Goal: Transaction & Acquisition: Purchase product/service

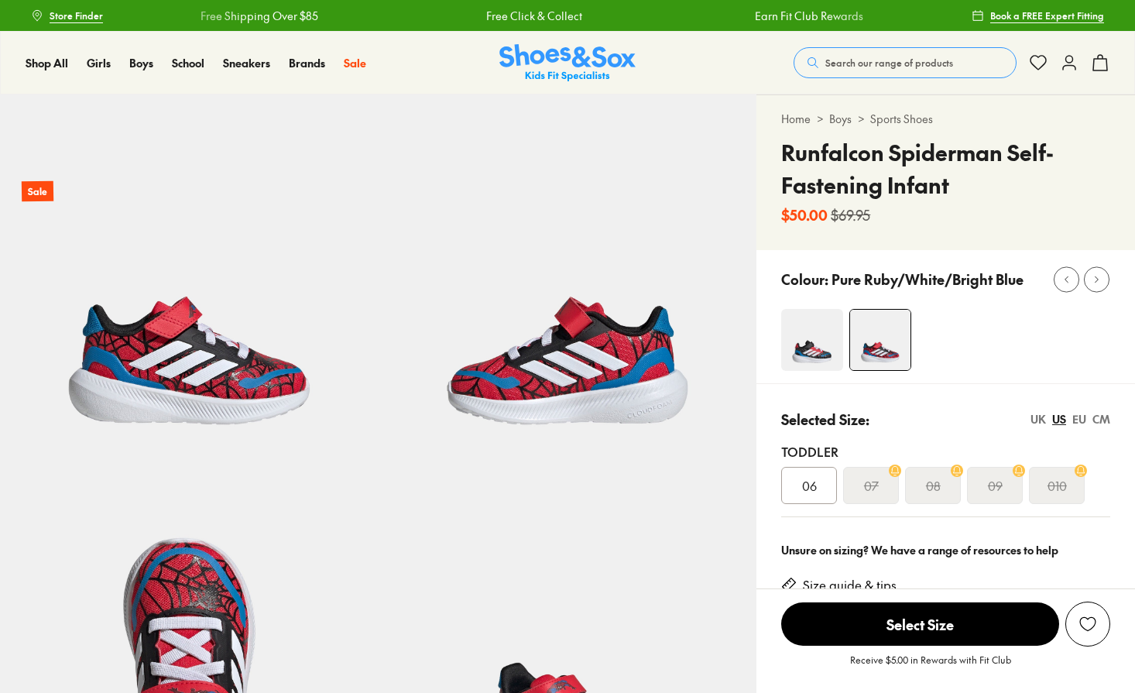
select select "*"
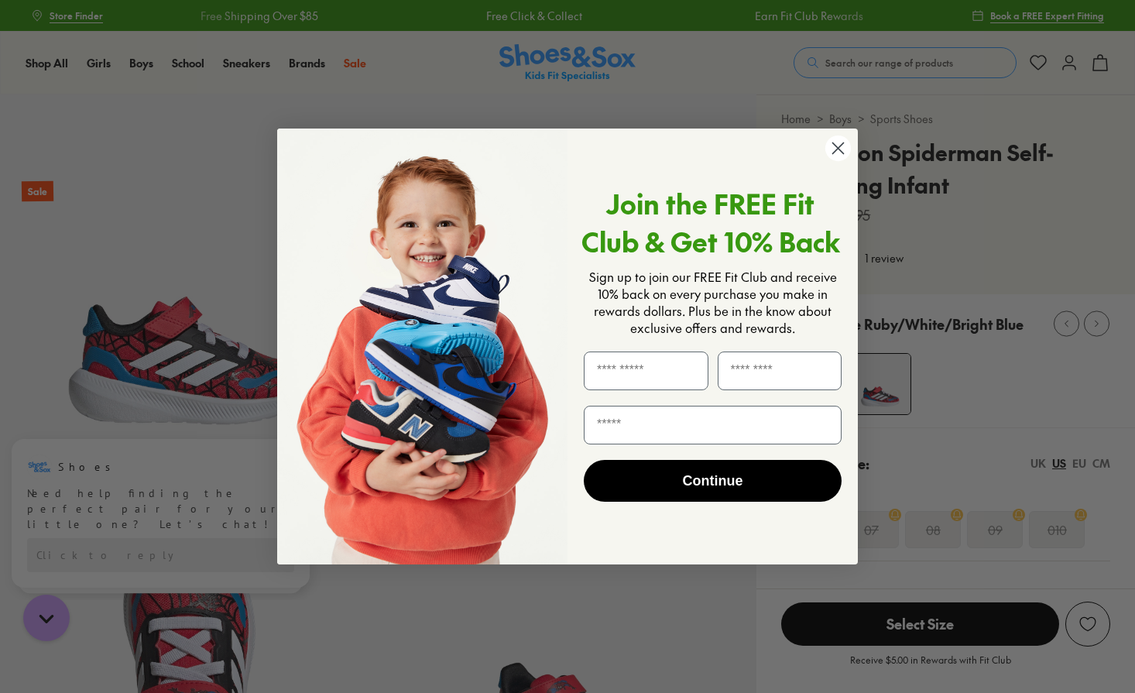
scroll to position [4, 0]
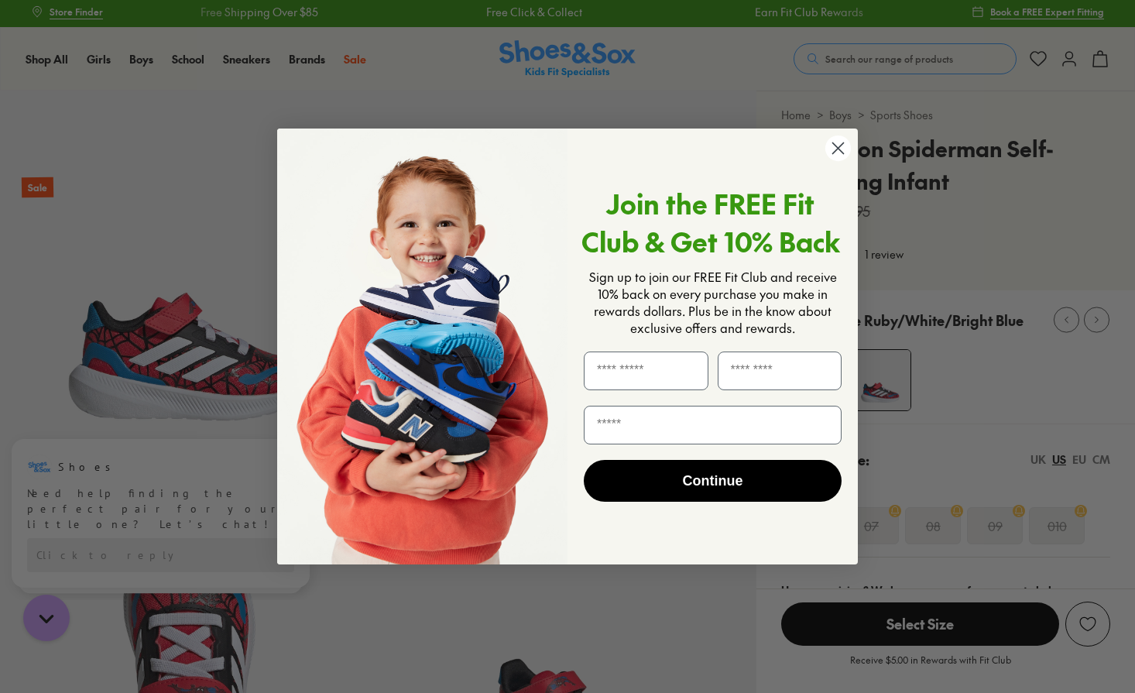
click at [836, 147] on icon "Close dialog" at bounding box center [838, 148] width 11 height 11
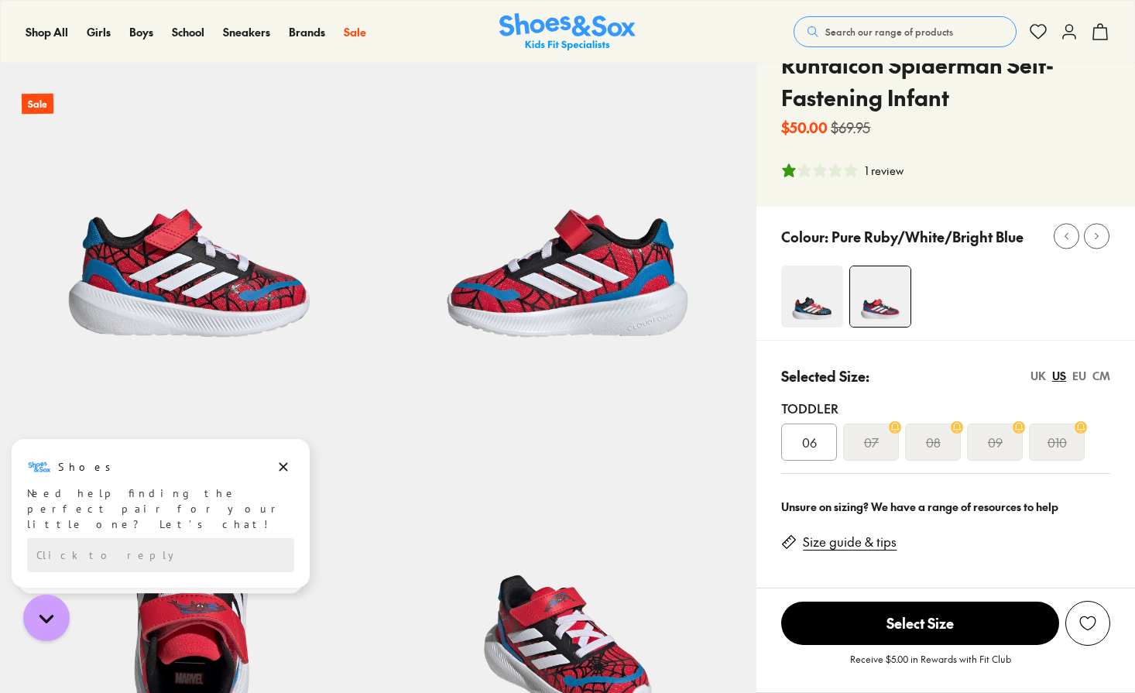
scroll to position [98, 0]
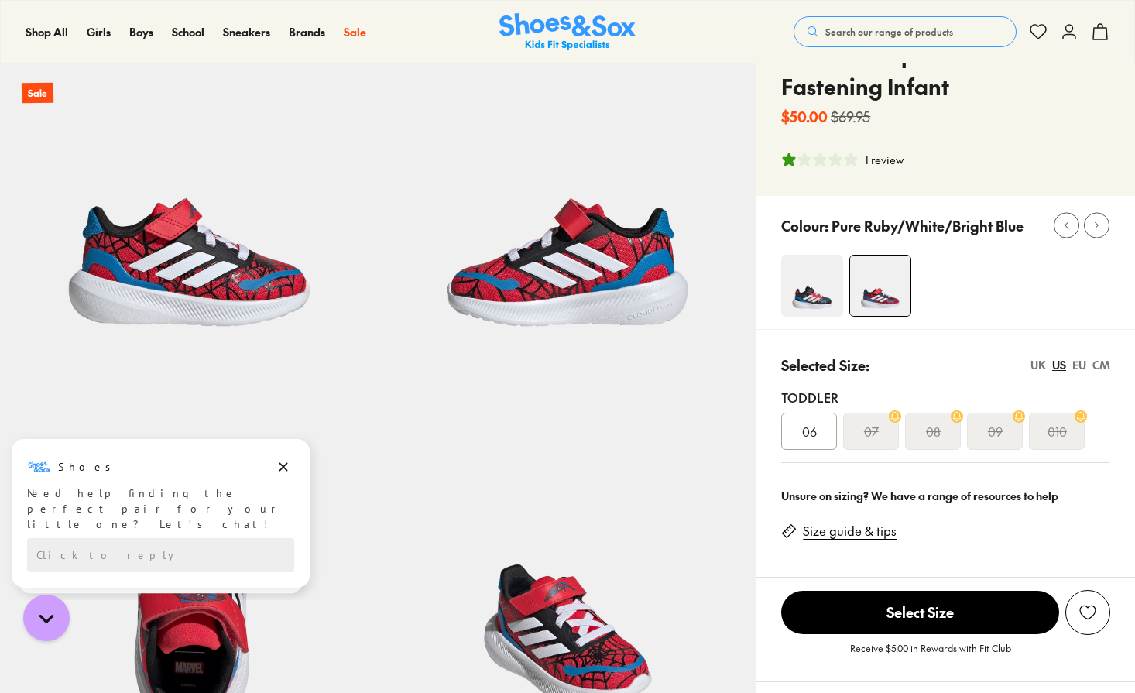
click at [817, 303] on img at bounding box center [812, 286] width 62 height 62
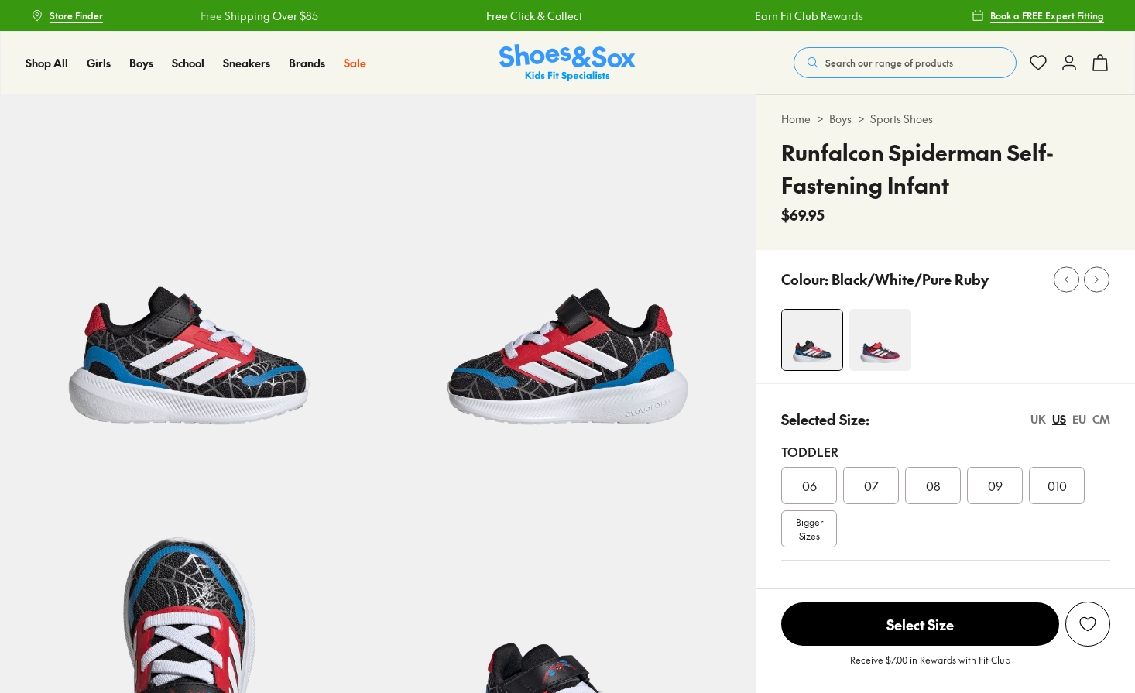
select select "*"
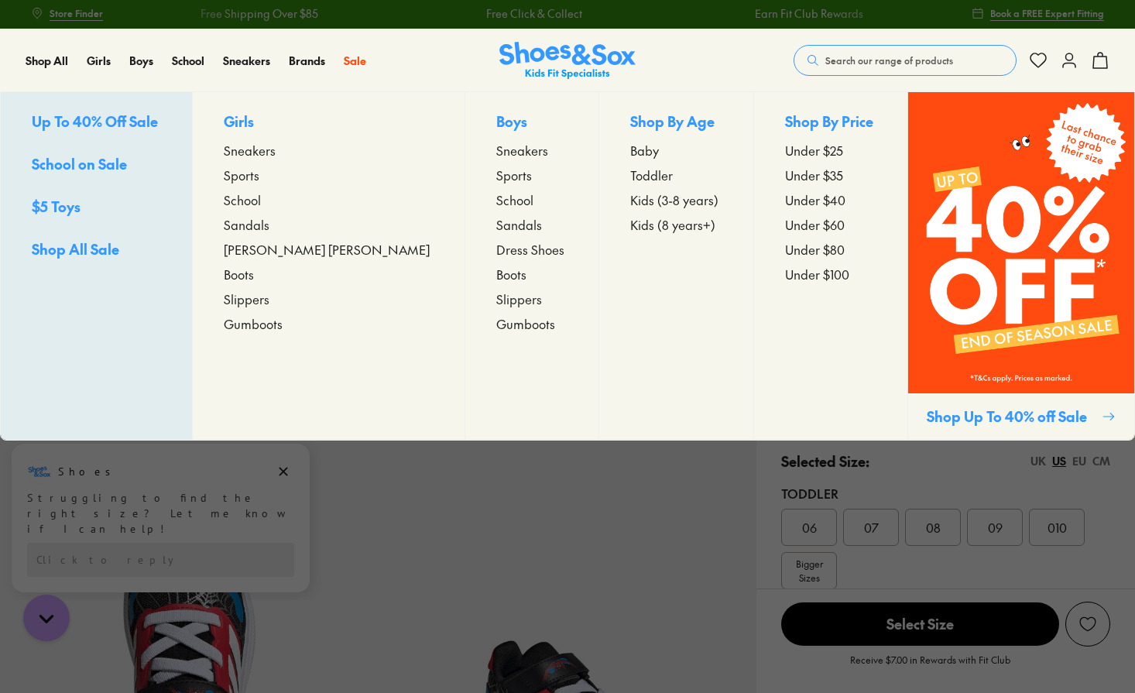
scroll to position [1, 0]
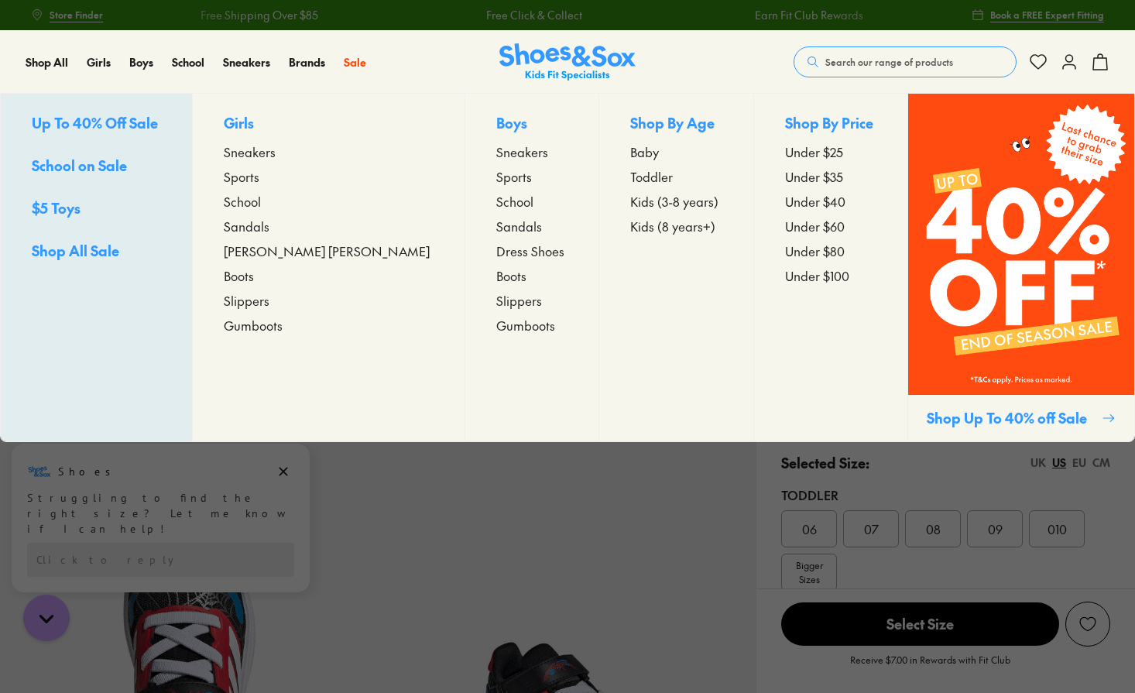
click at [630, 201] on span "Kids (3-8 years)" at bounding box center [674, 201] width 88 height 19
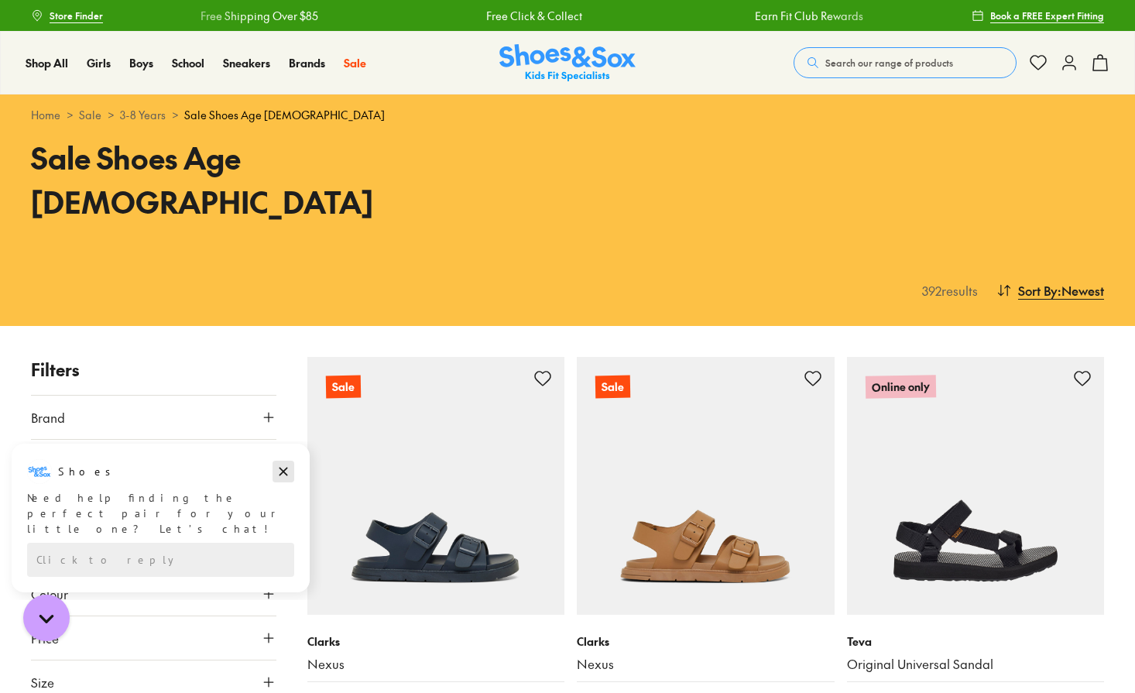
click at [283, 469] on icon "Dismiss campaign" at bounding box center [283, 471] width 15 height 19
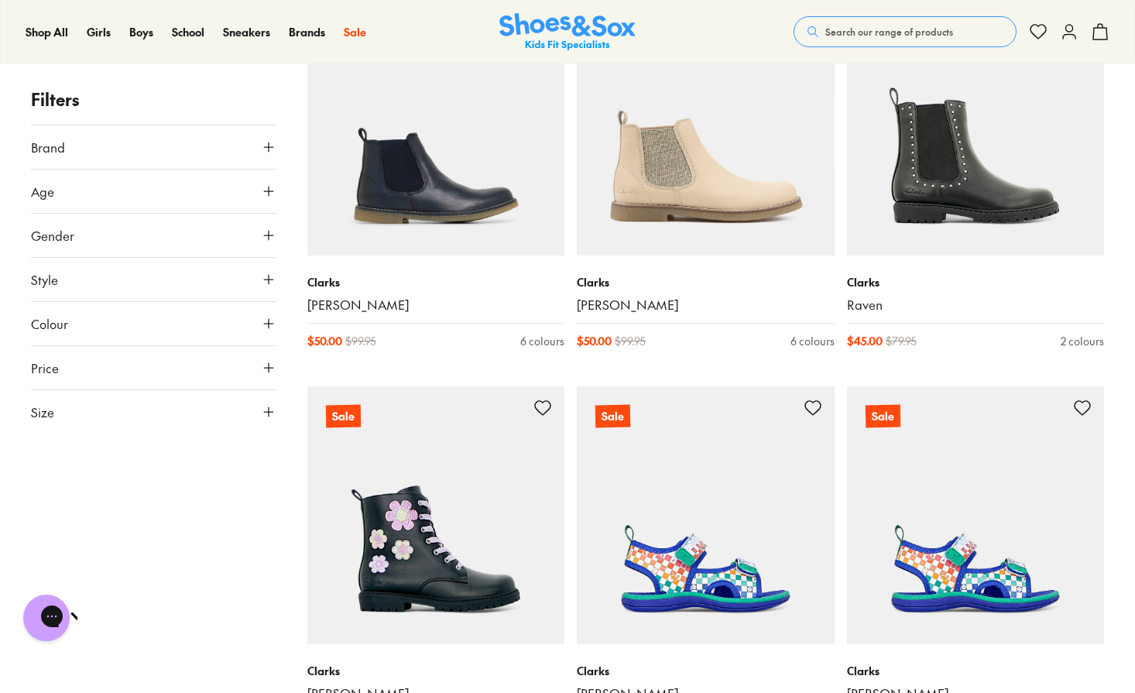
scroll to position [2060, 0]
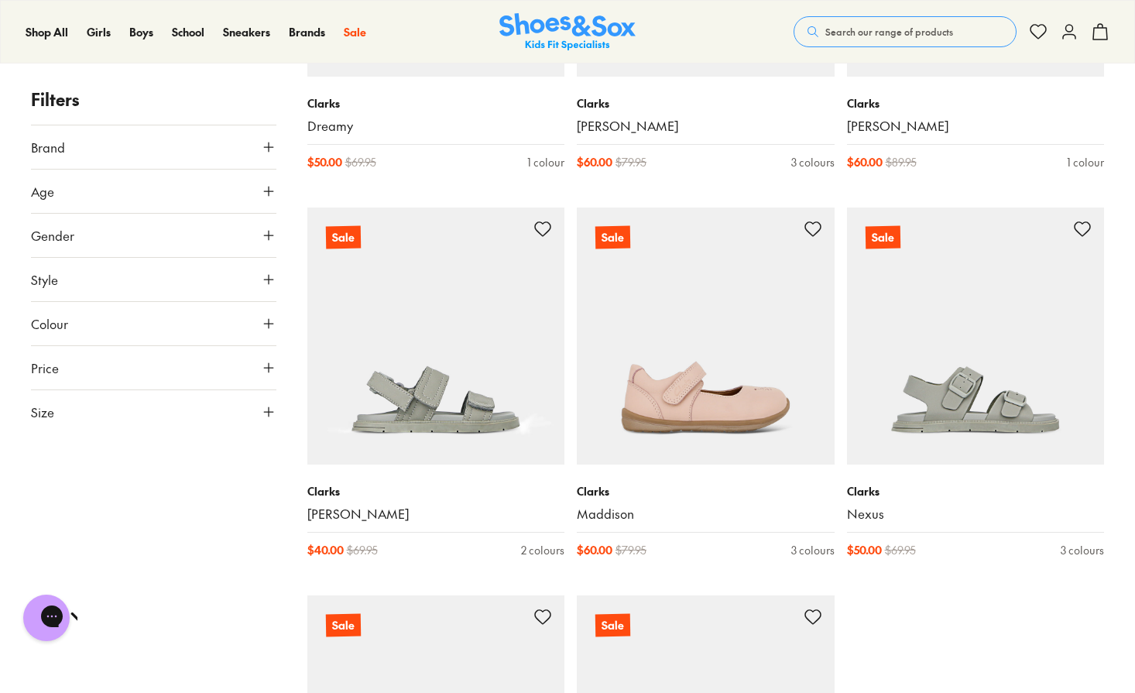
scroll to position [3834, 0]
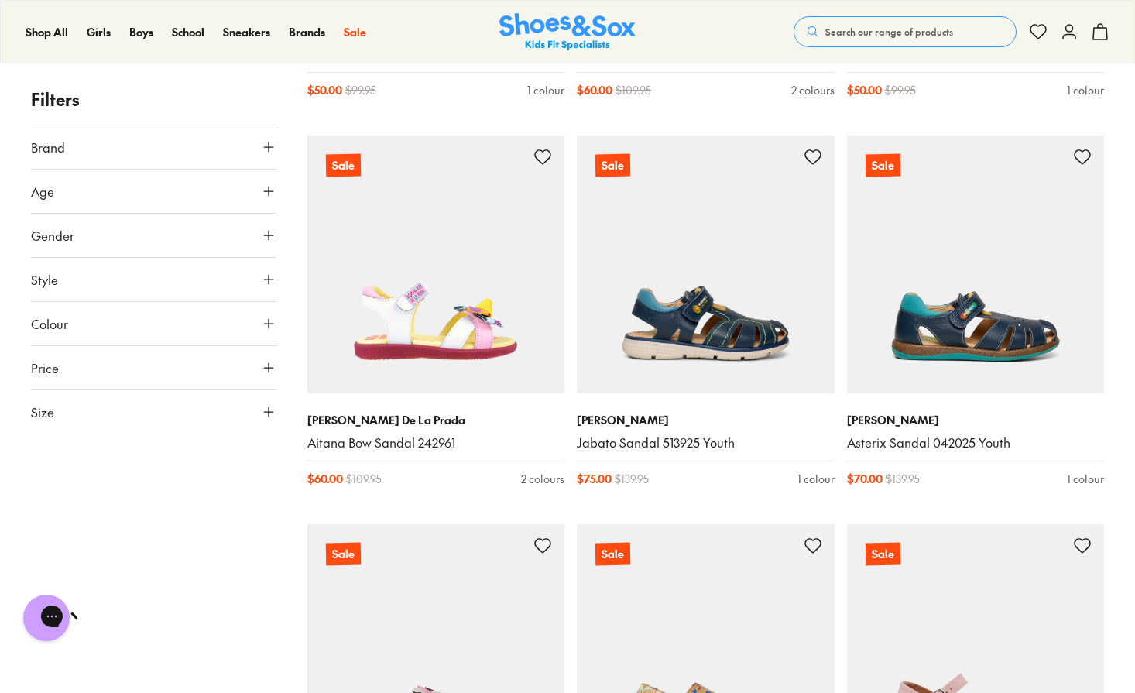
scroll to position [10421, 0]
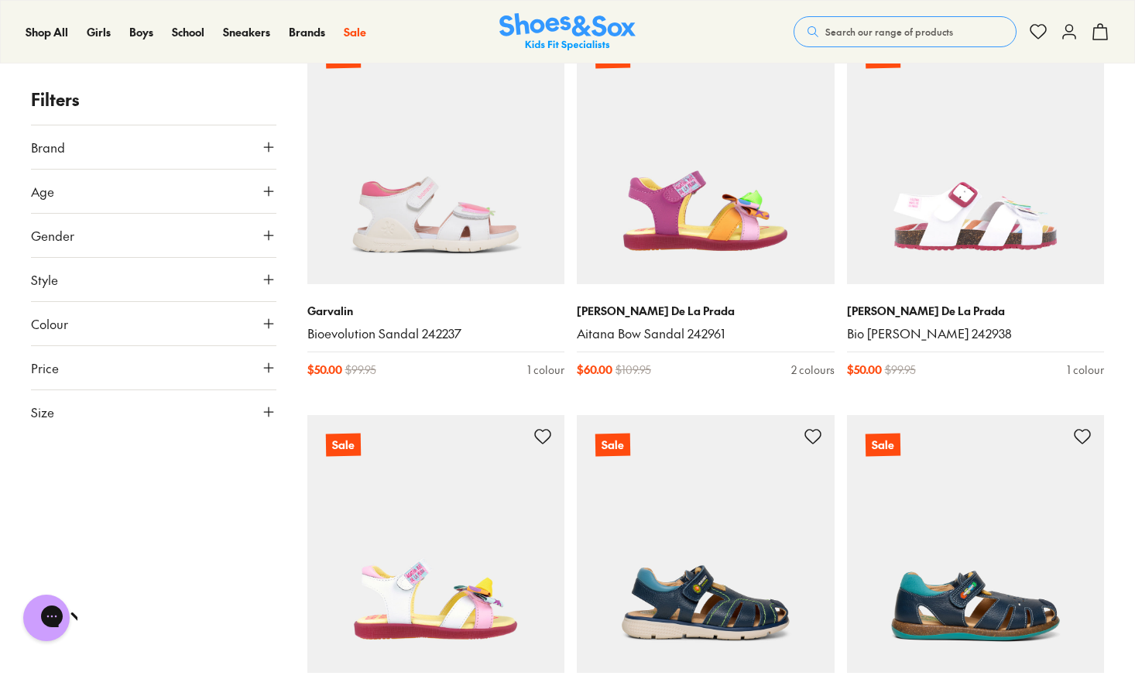
click at [266, 236] on icon at bounding box center [268, 235] width 15 height 15
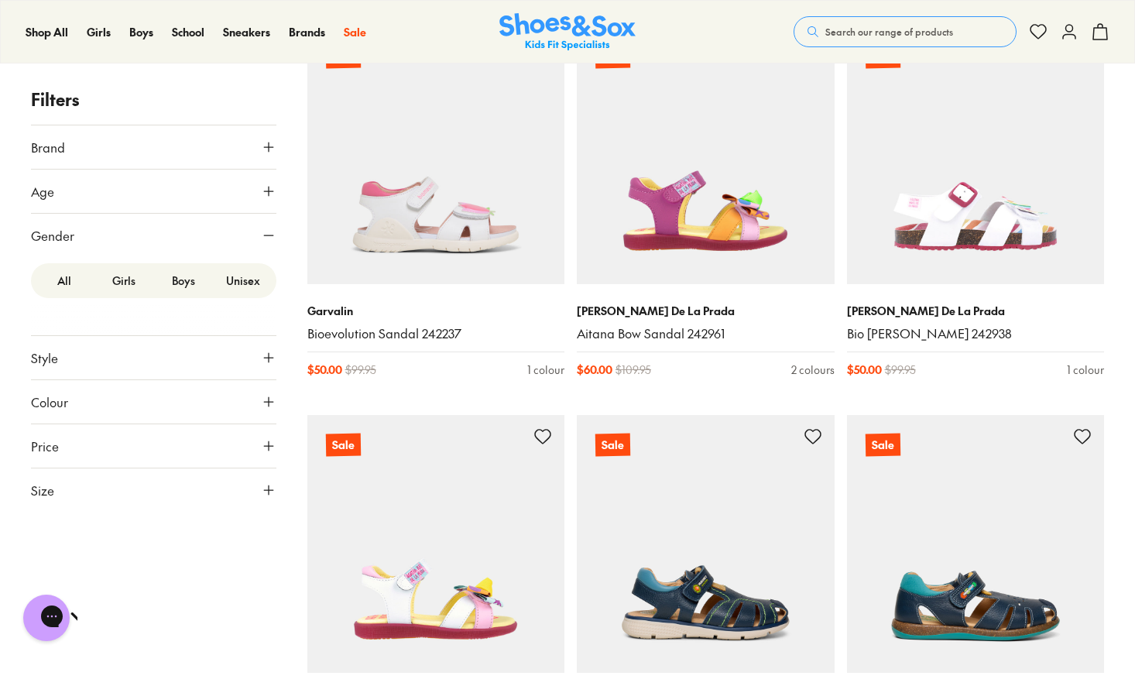
click at [180, 279] on label "Boys" at bounding box center [183, 280] width 60 height 29
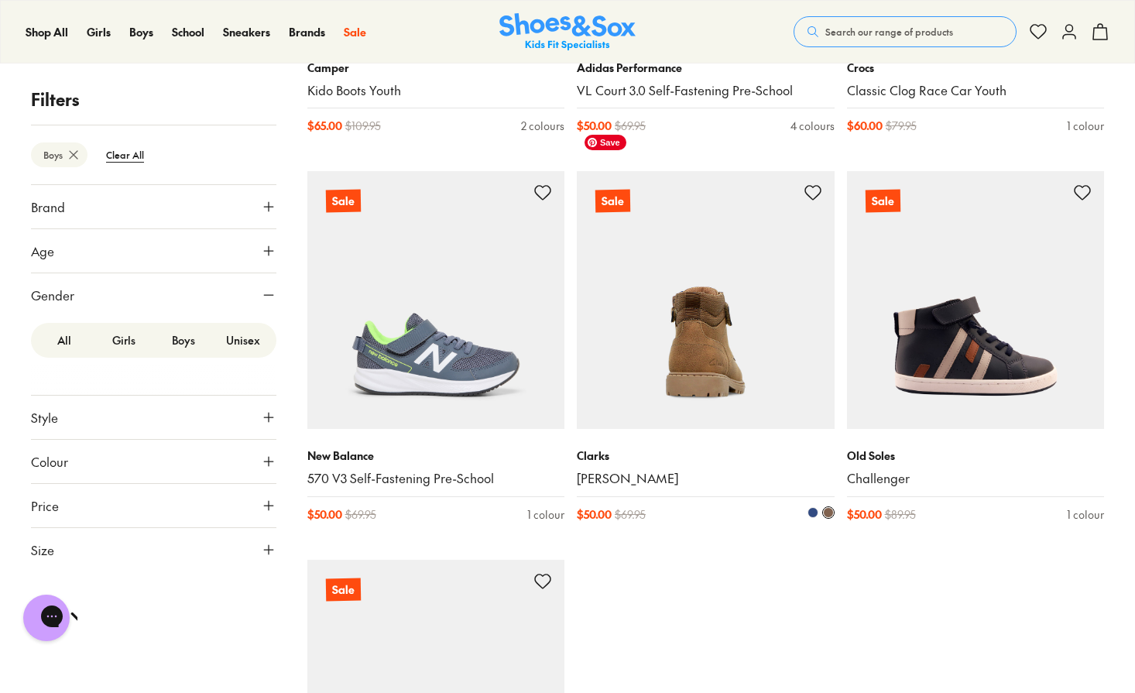
scroll to position [7953, 0]
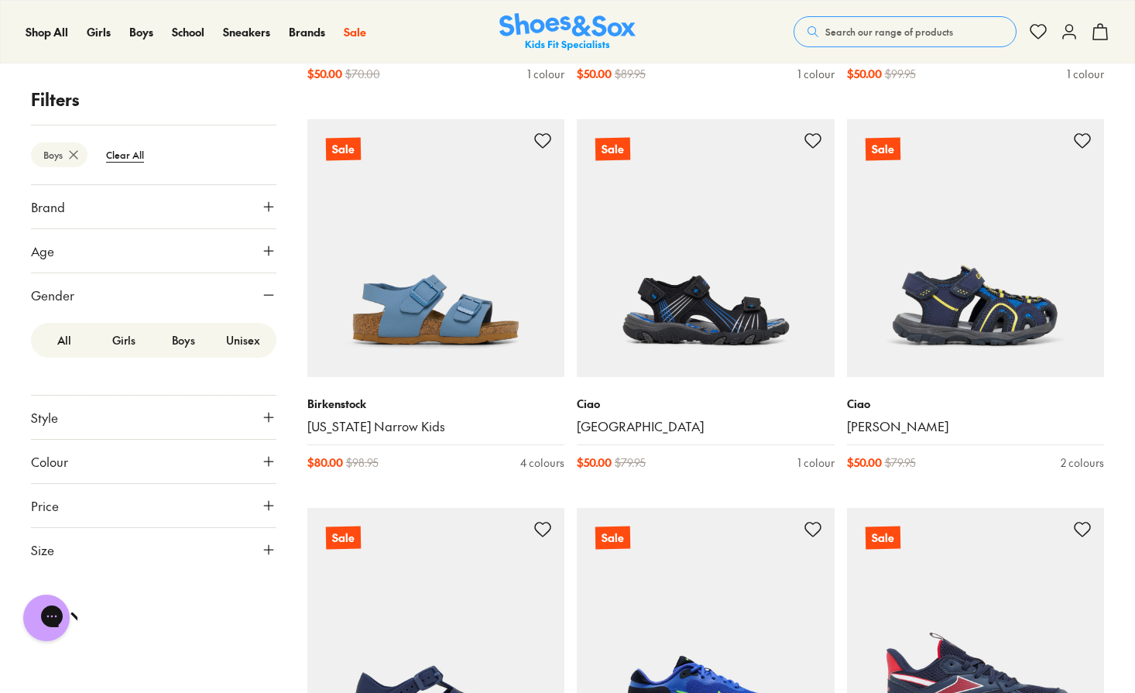
scroll to position [11634, 0]
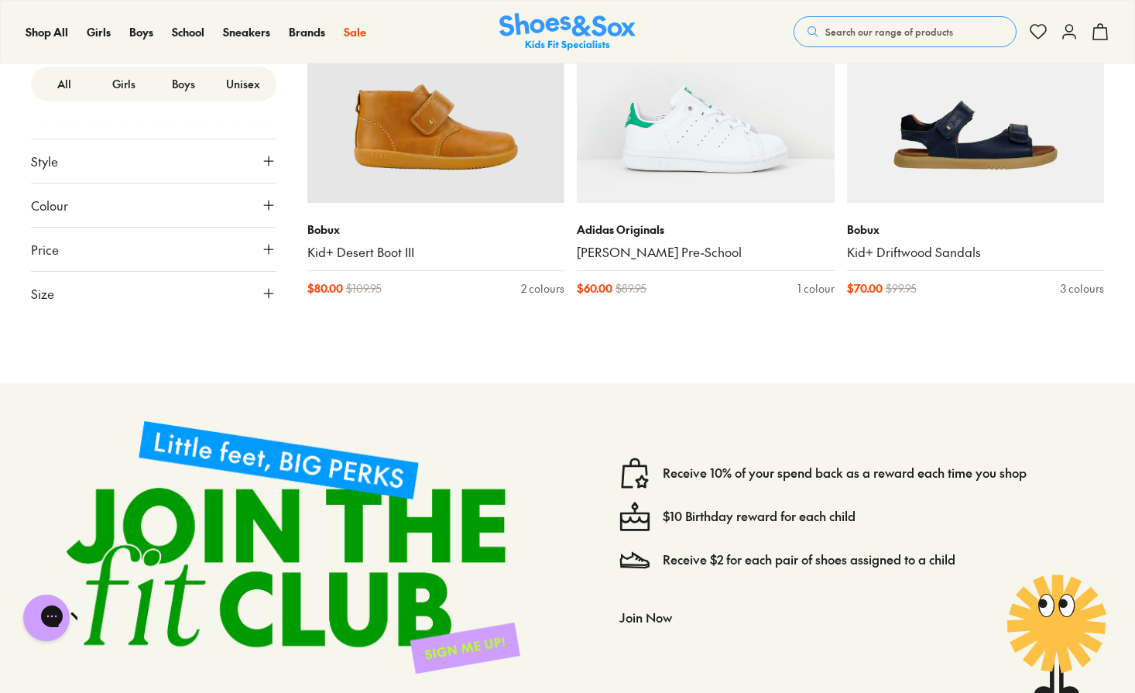
scroll to position [16348, 0]
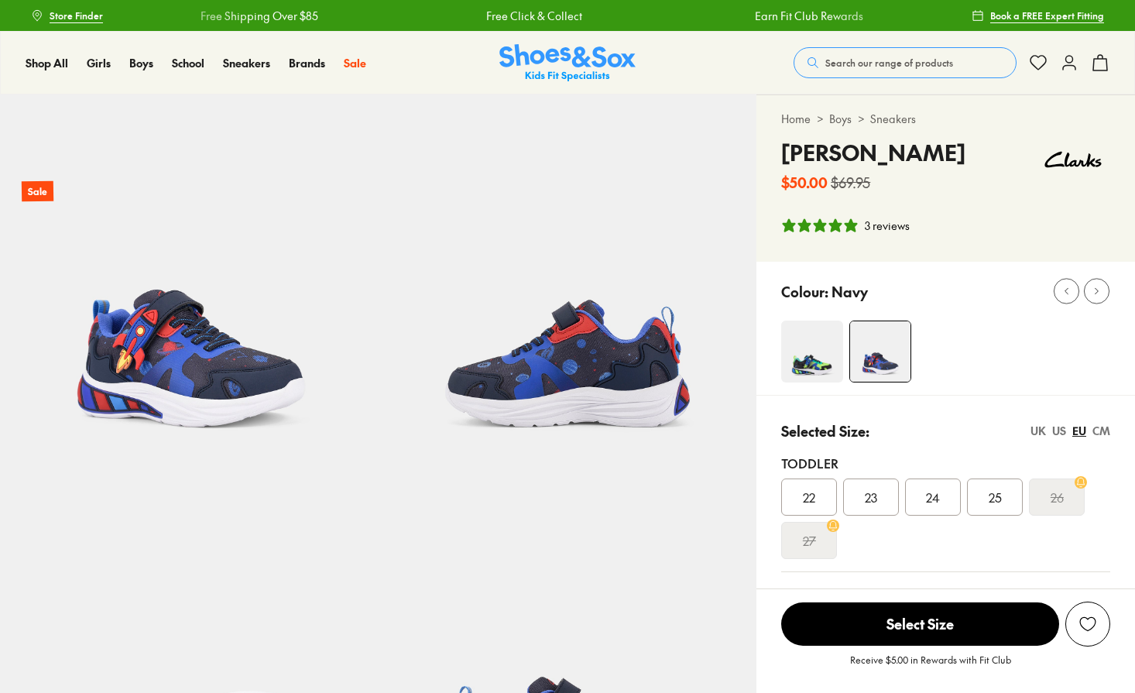
select select "*"
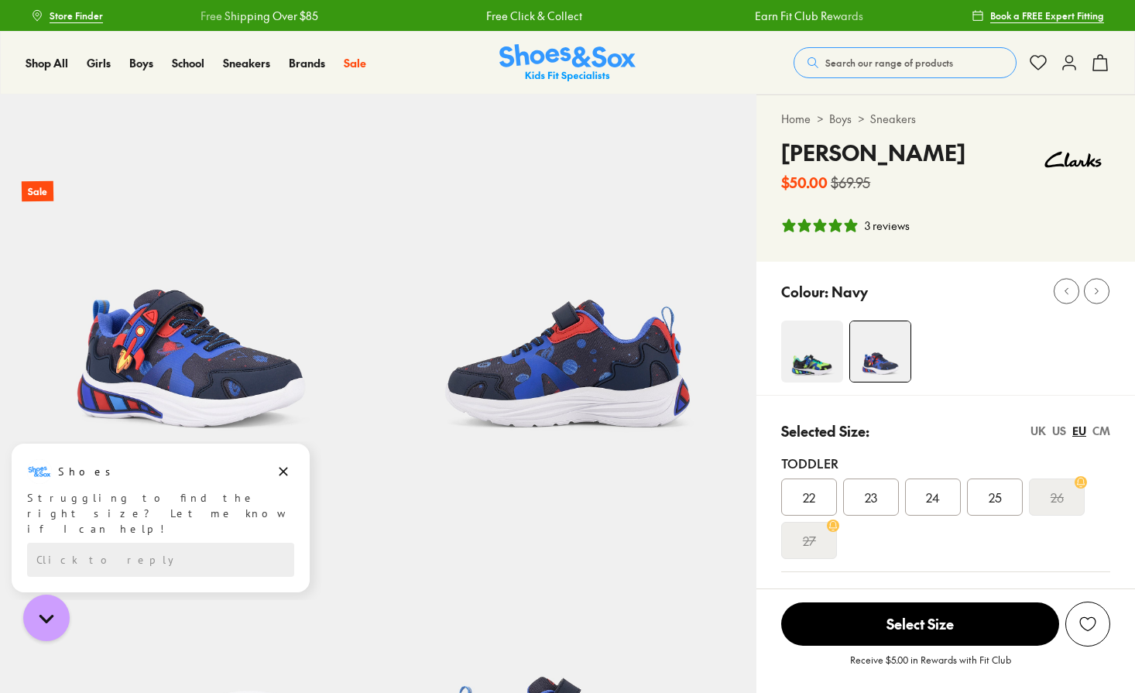
click at [1040, 434] on div "UK" at bounding box center [1037, 431] width 15 height 16
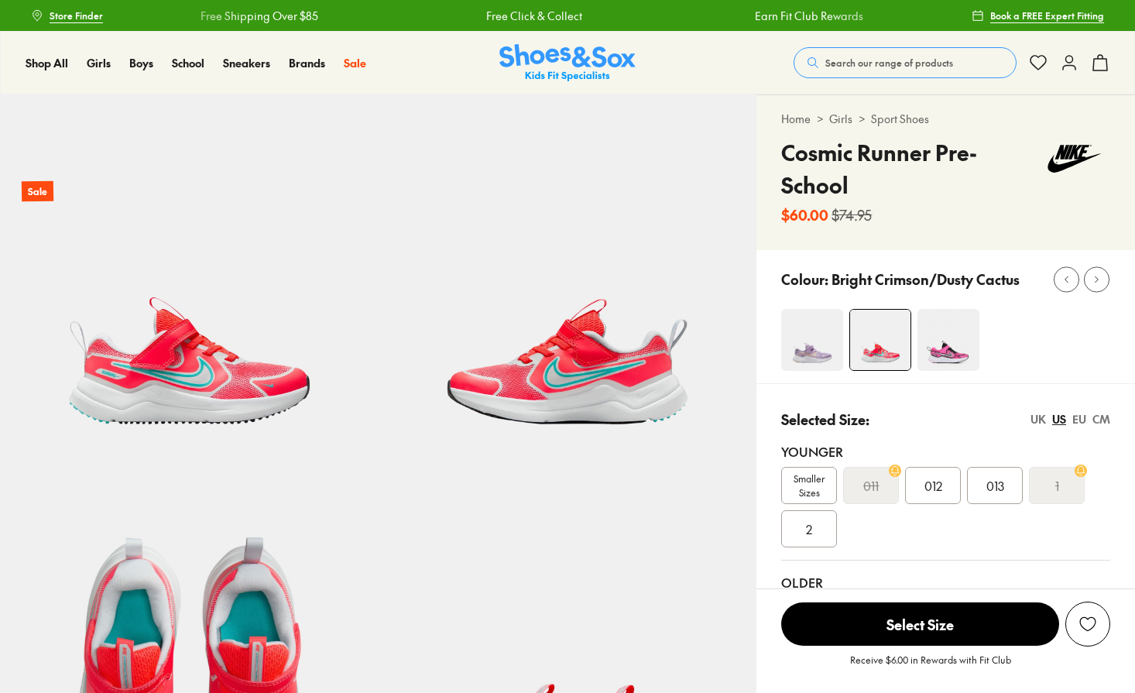
select select "*"
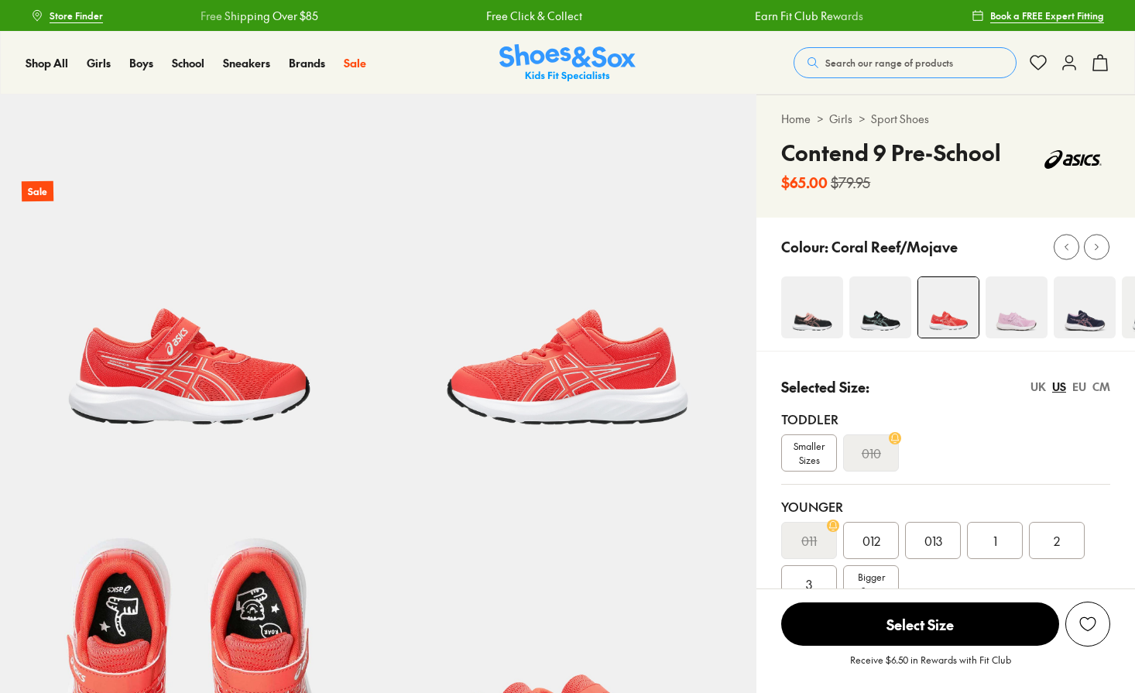
select select "*"
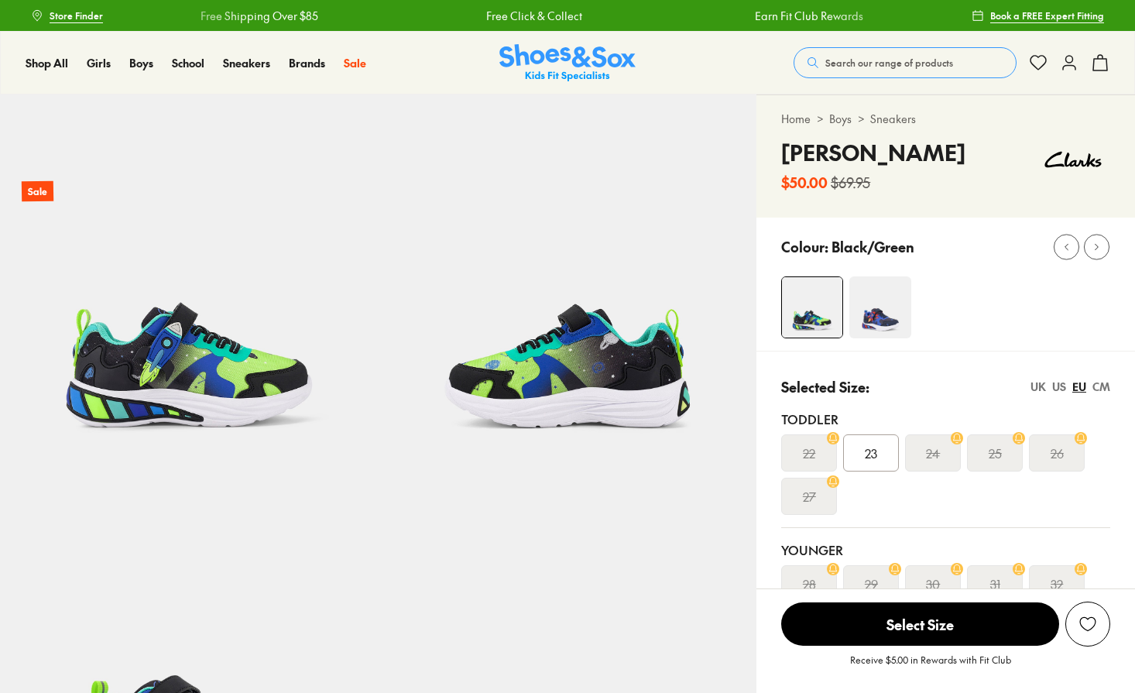
select select "*"
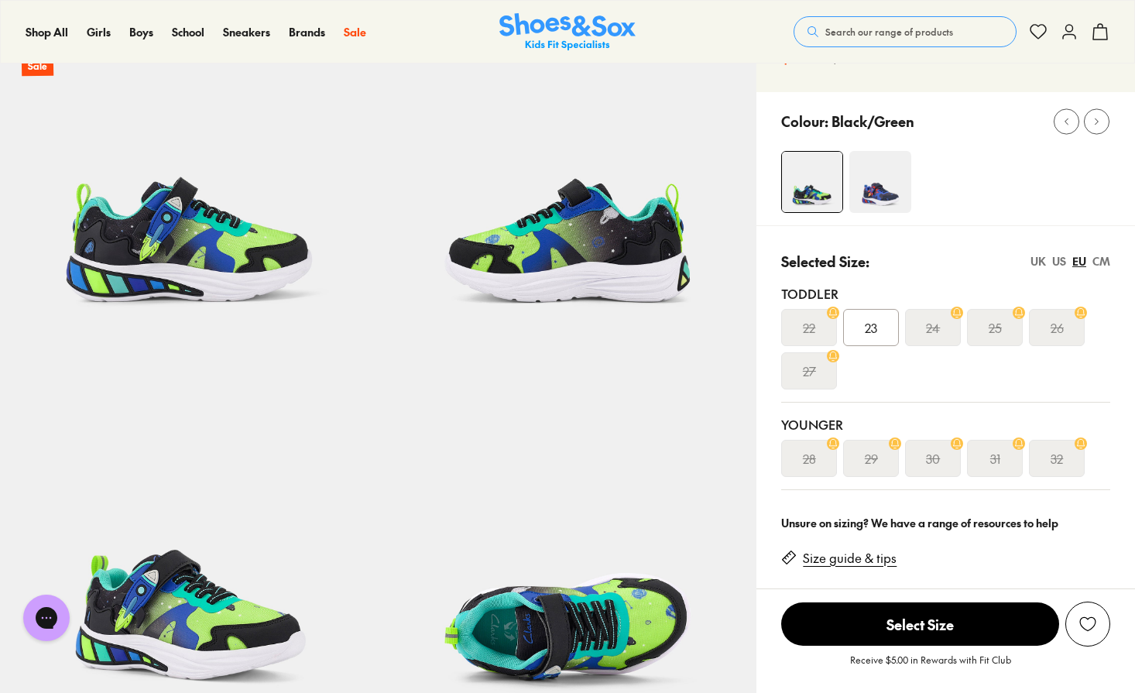
click at [1041, 262] on div "UK" at bounding box center [1037, 261] width 15 height 16
click at [1081, 265] on div "EU" at bounding box center [1079, 261] width 14 height 16
click at [1043, 260] on div "UK" at bounding box center [1037, 261] width 15 height 16
click at [1056, 261] on div "US" at bounding box center [1059, 261] width 14 height 16
click at [1041, 262] on div "UK" at bounding box center [1037, 261] width 15 height 16
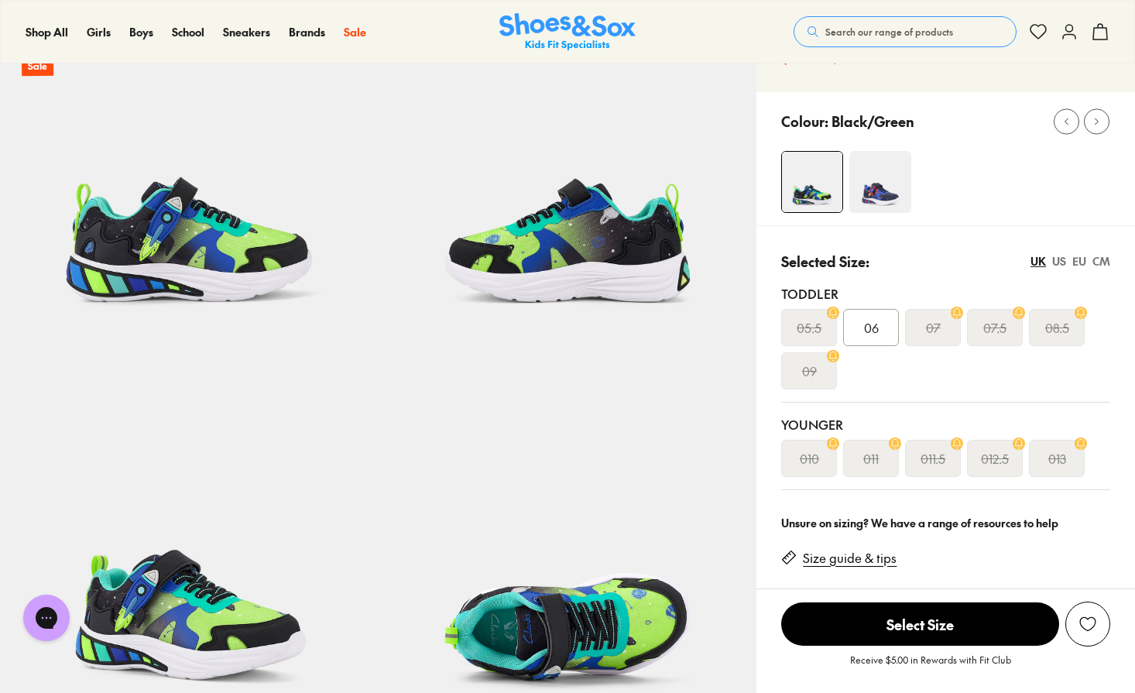
click at [1057, 262] on div "US" at bounding box center [1059, 261] width 14 height 16
click at [1040, 262] on div "UK" at bounding box center [1037, 261] width 15 height 16
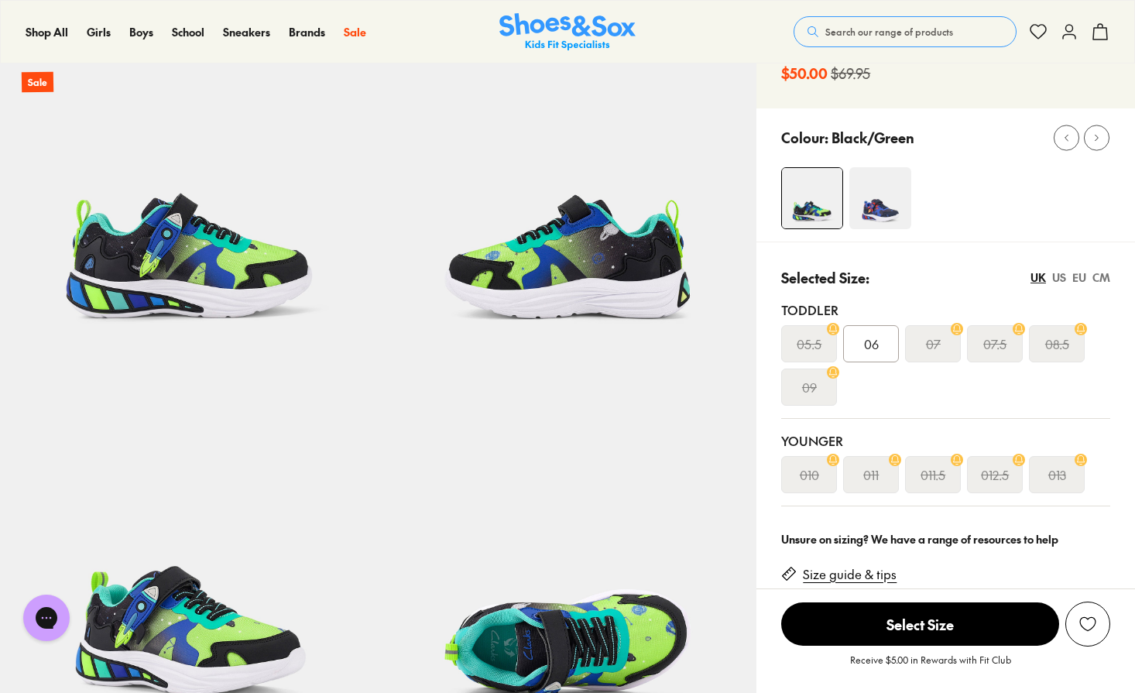
scroll to position [111, 0]
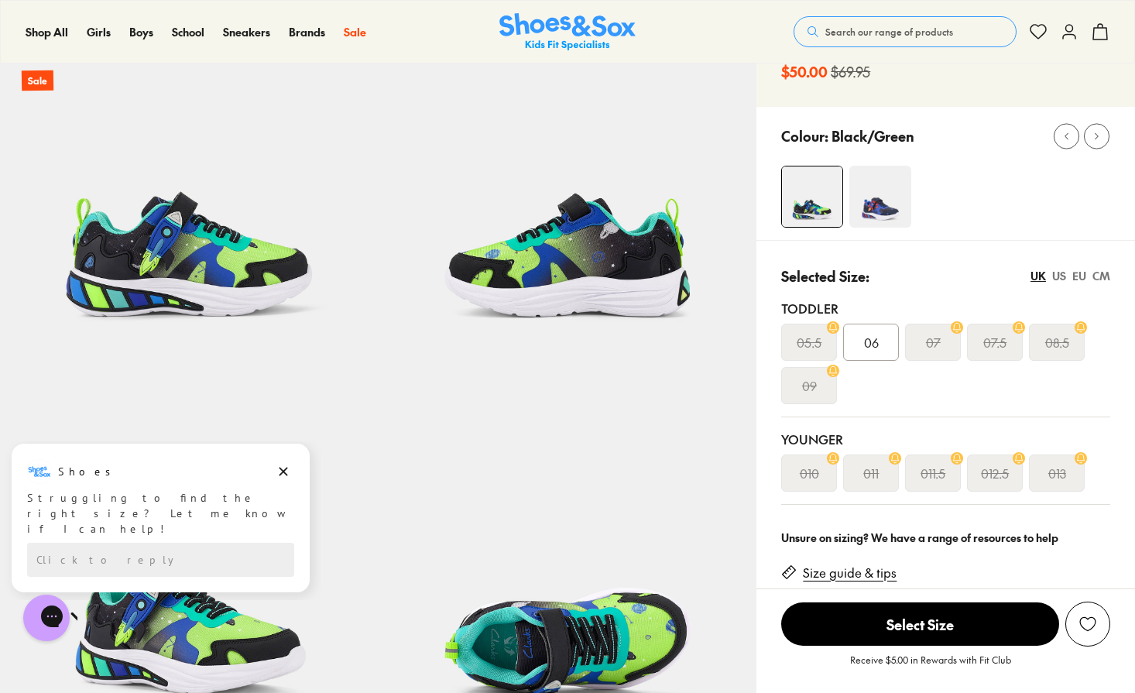
click at [885, 213] on img at bounding box center [880, 197] width 62 height 62
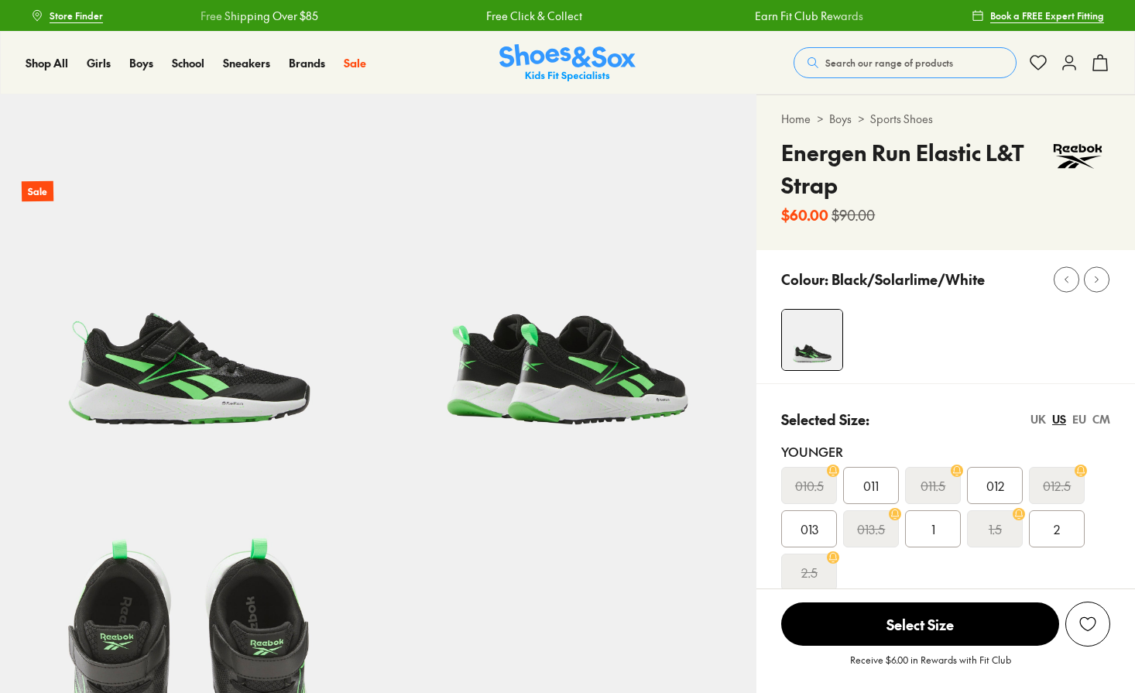
select select "*"
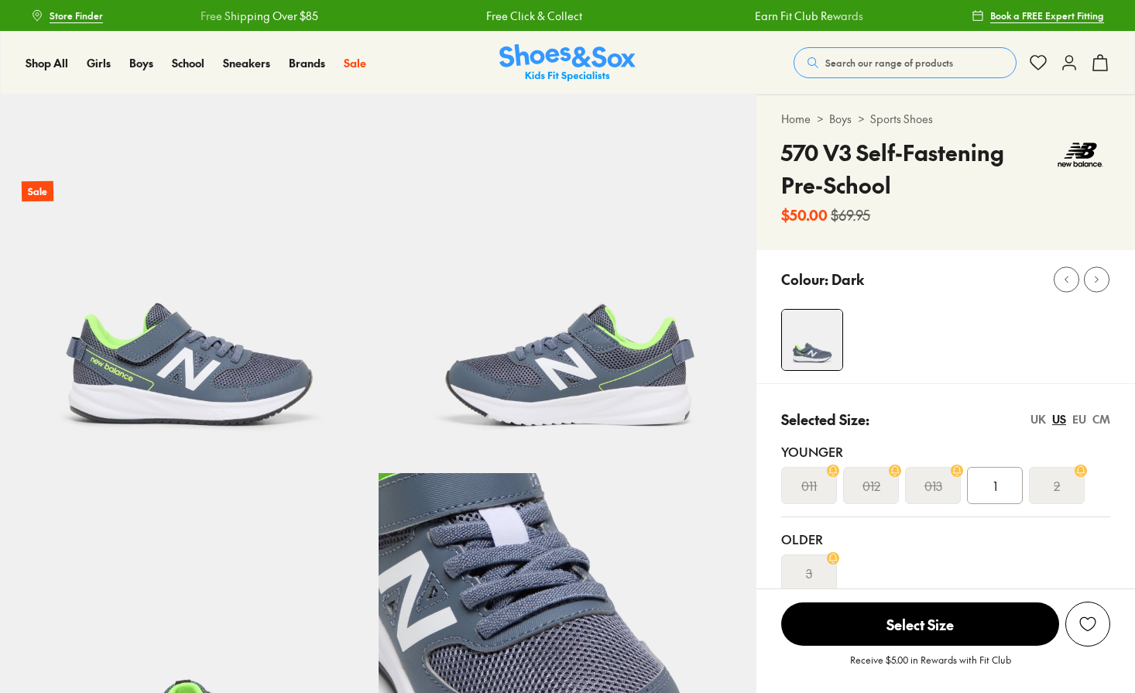
select select "*"
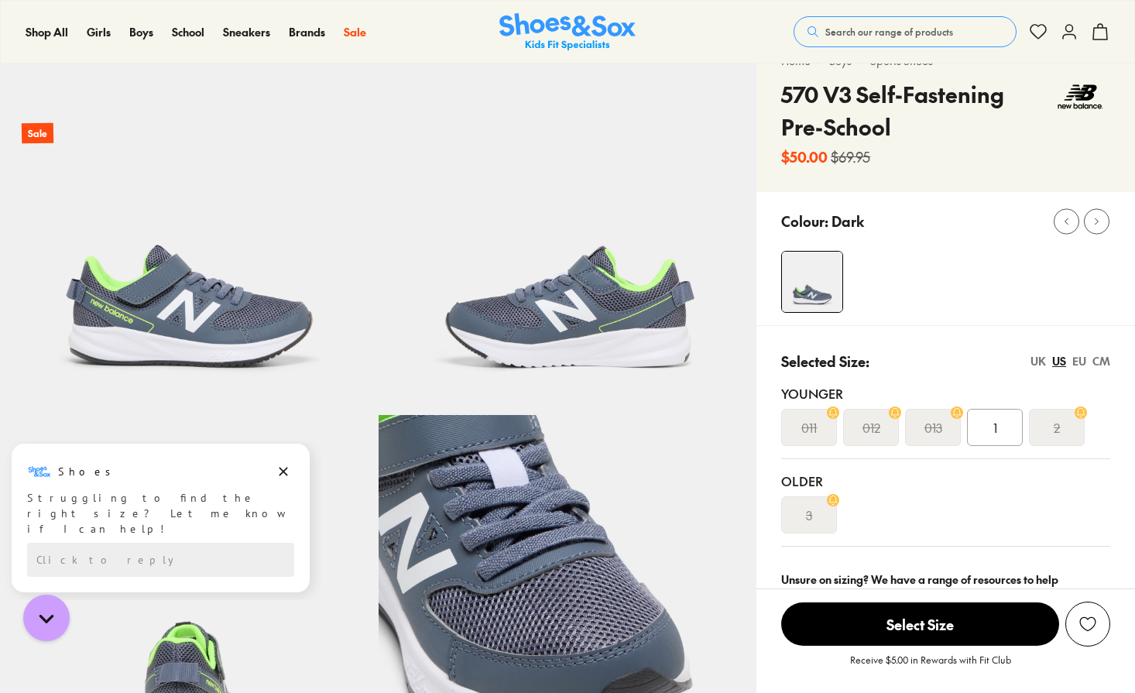
scroll to position [110, 0]
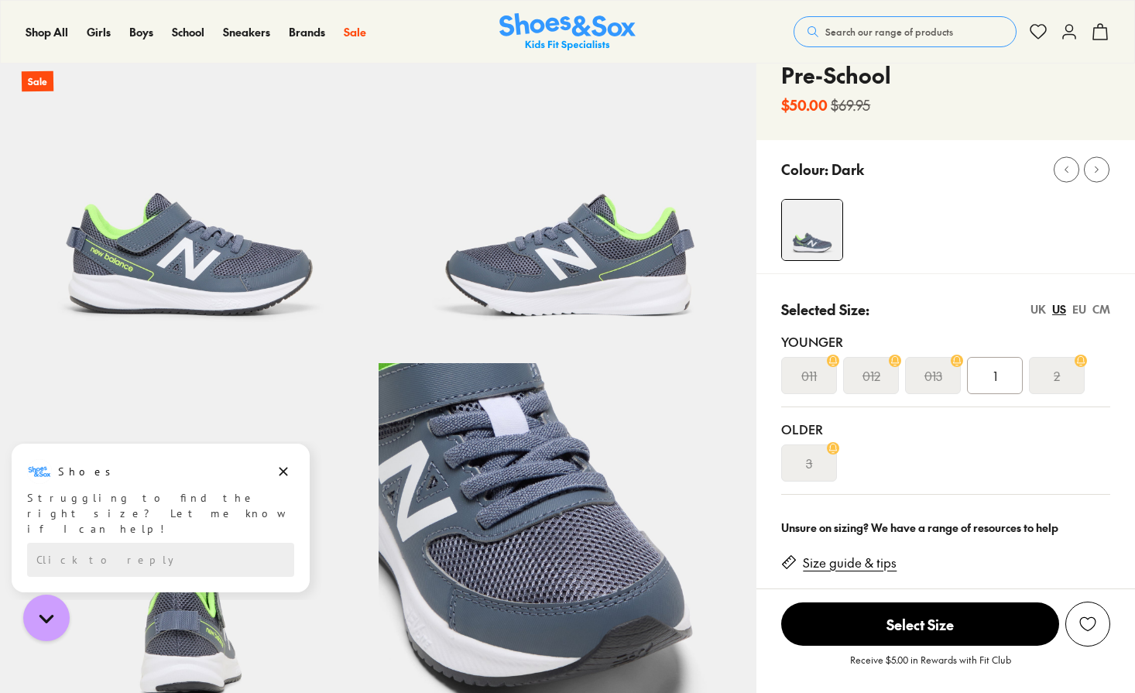
click at [1038, 311] on div "UK" at bounding box center [1037, 309] width 15 height 16
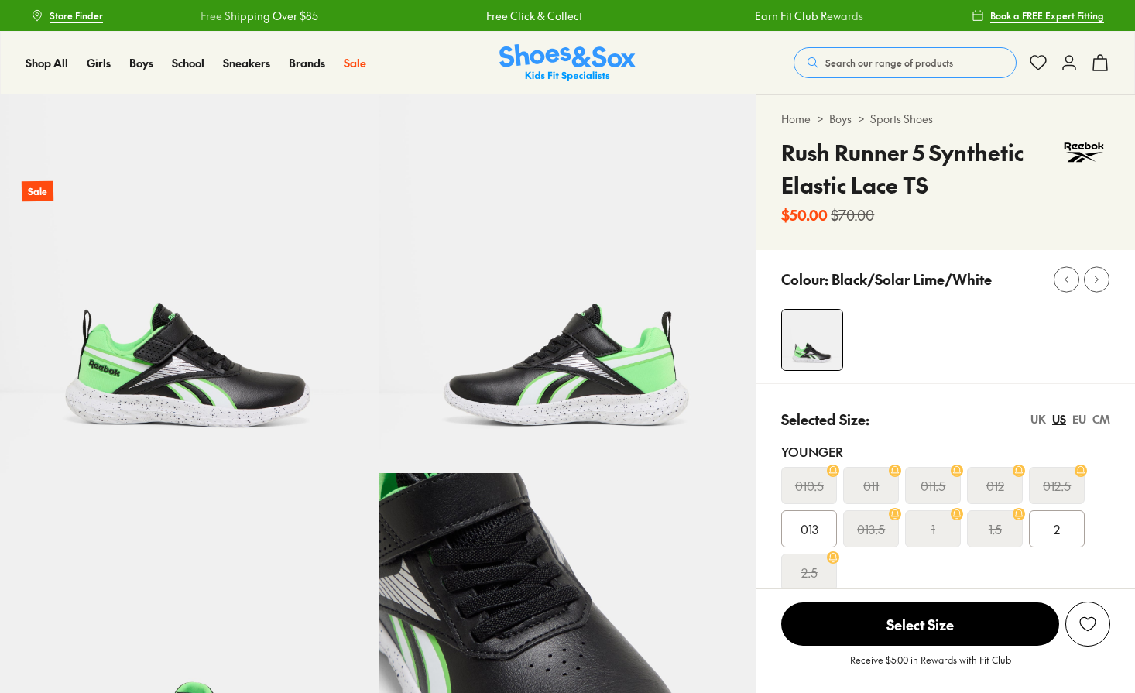
select select "*"
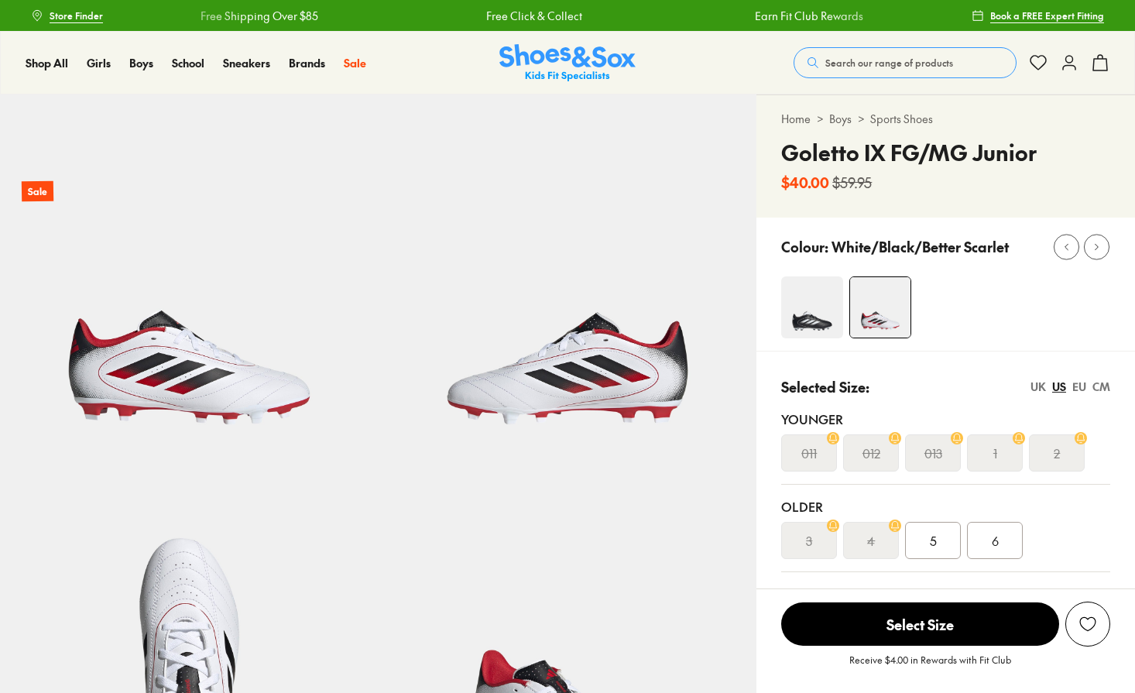
select select "*"
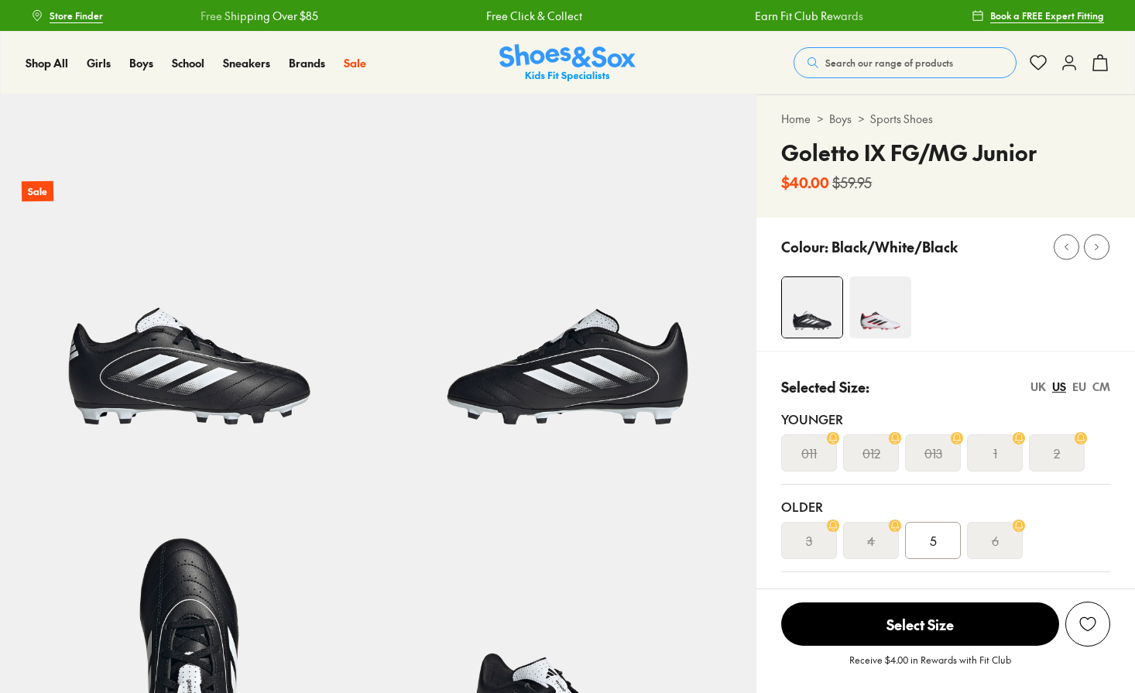
select select "*"
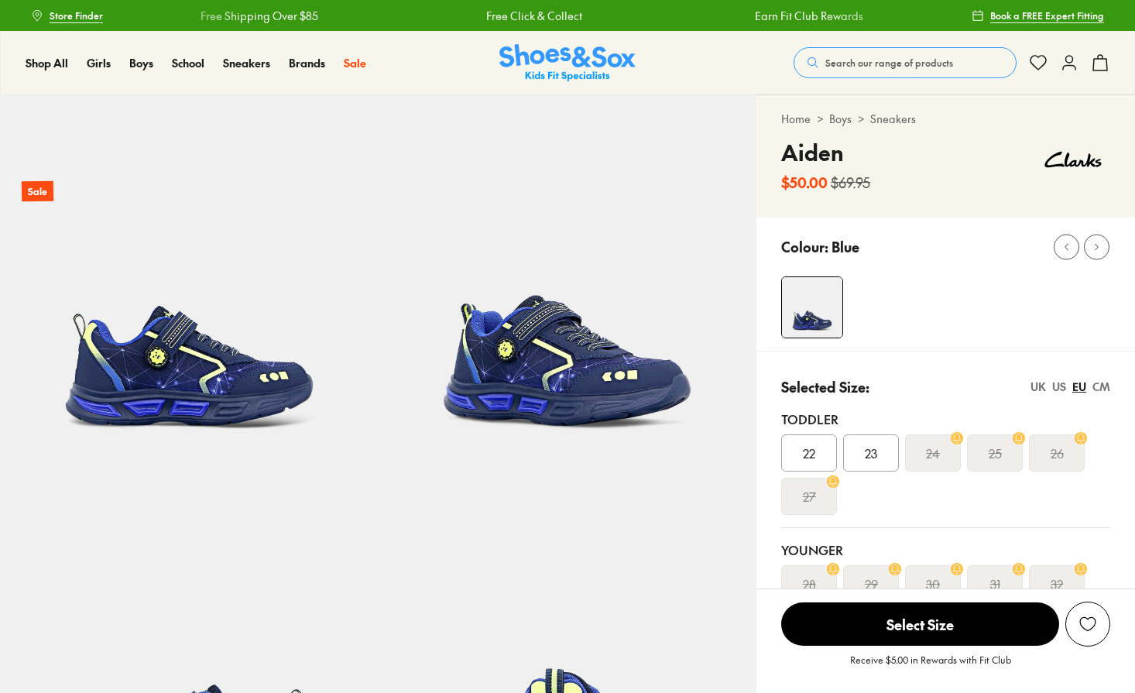
select select "*"
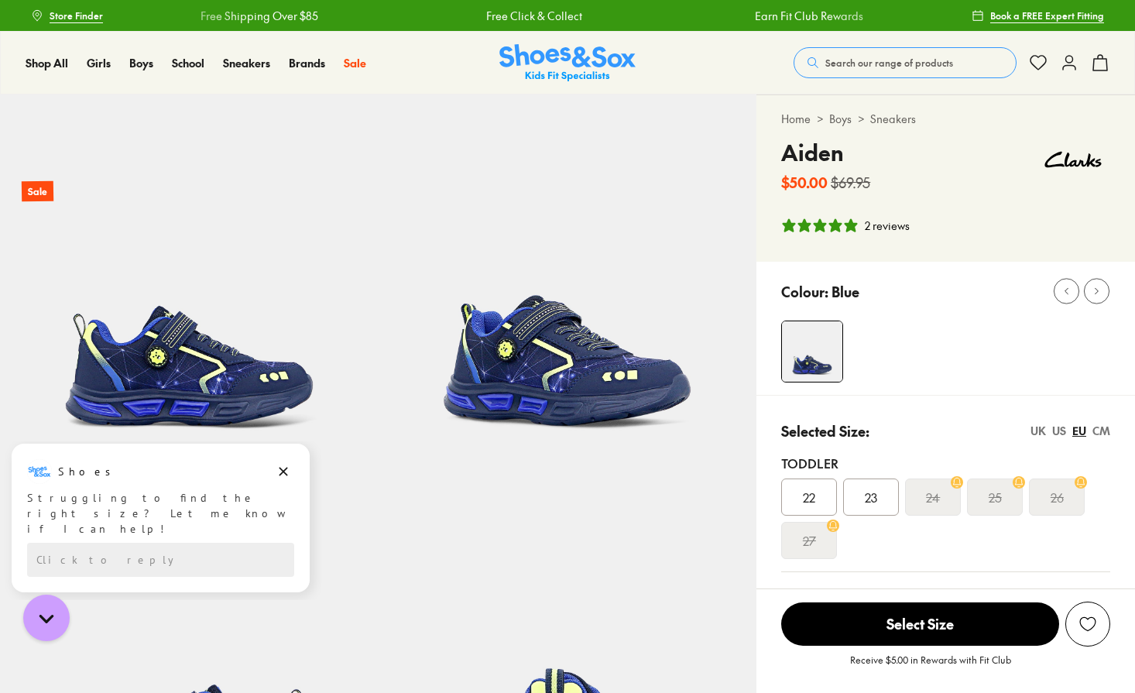
click at [1038, 429] on div "UK" at bounding box center [1037, 431] width 15 height 16
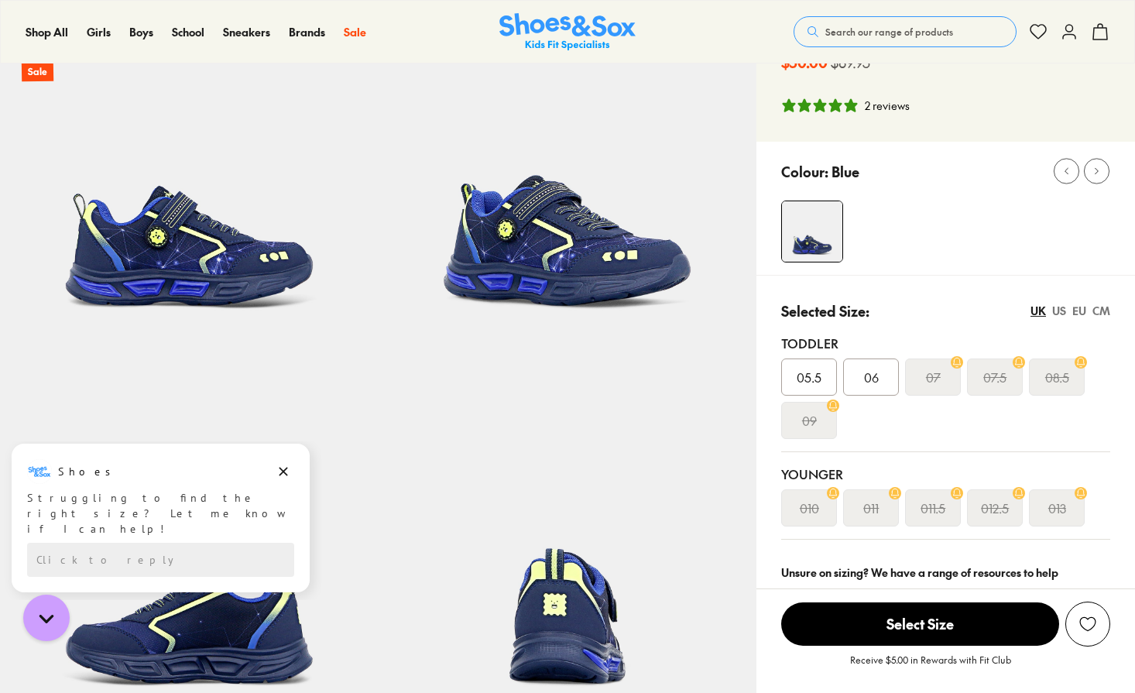
scroll to position [125, 0]
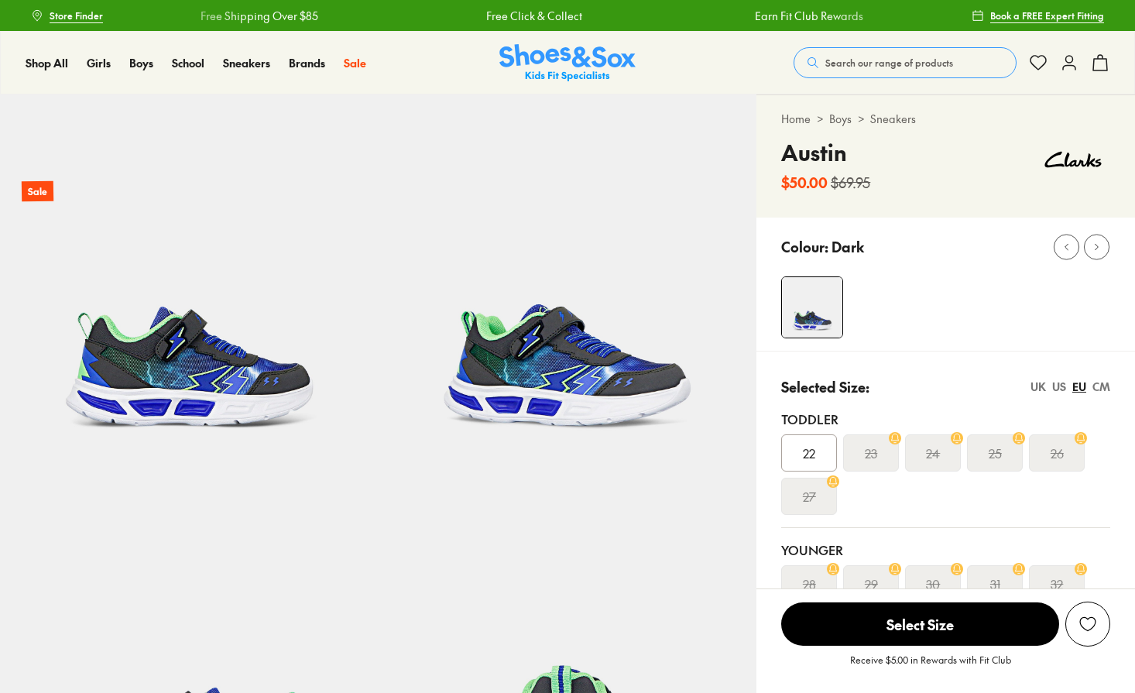
select select "*"
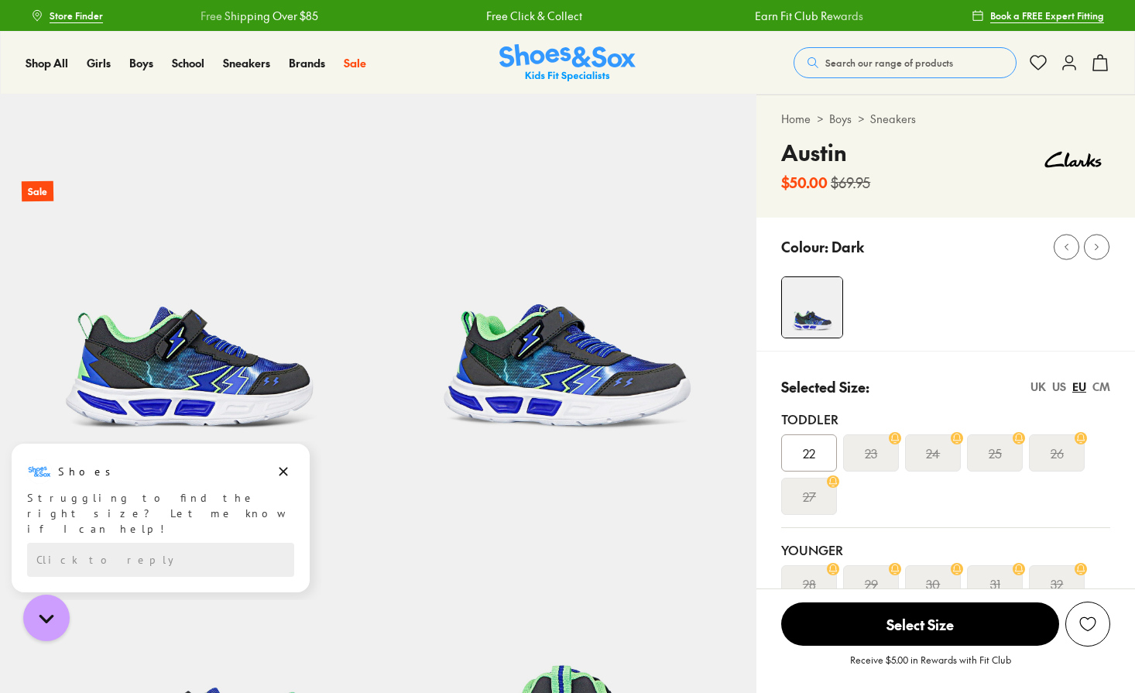
drag, startPoint x: 1040, startPoint y: 387, endPoint x: 984, endPoint y: 356, distance: 64.4
click at [1040, 387] on div "UK" at bounding box center [1037, 387] width 15 height 16
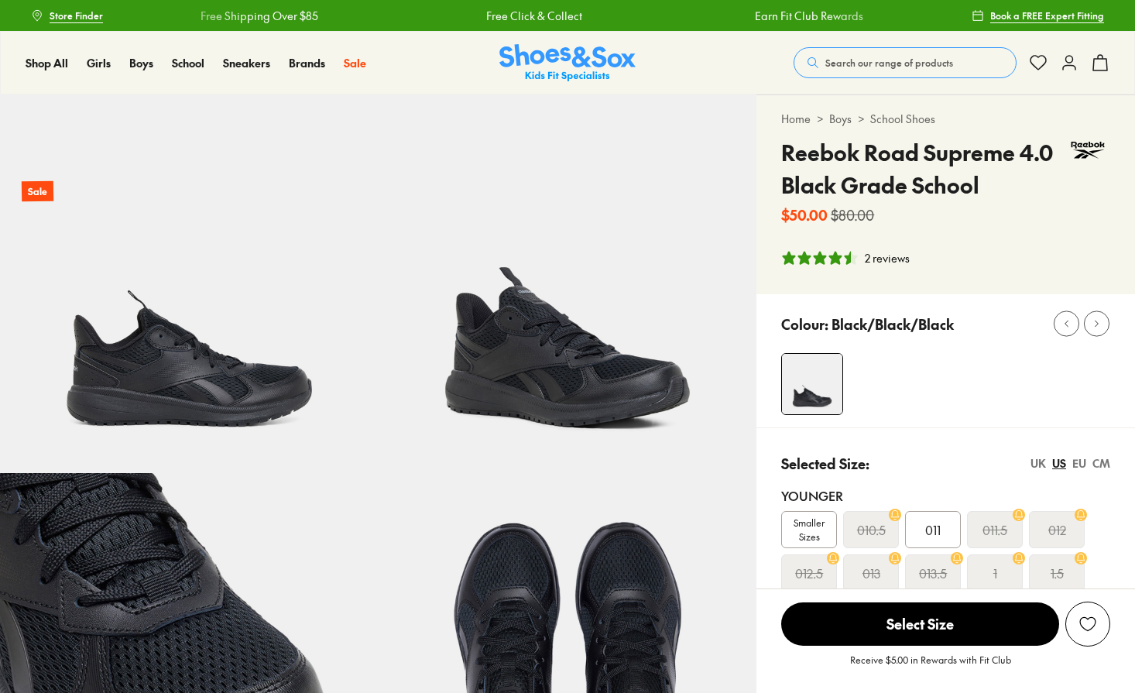
select select "*"
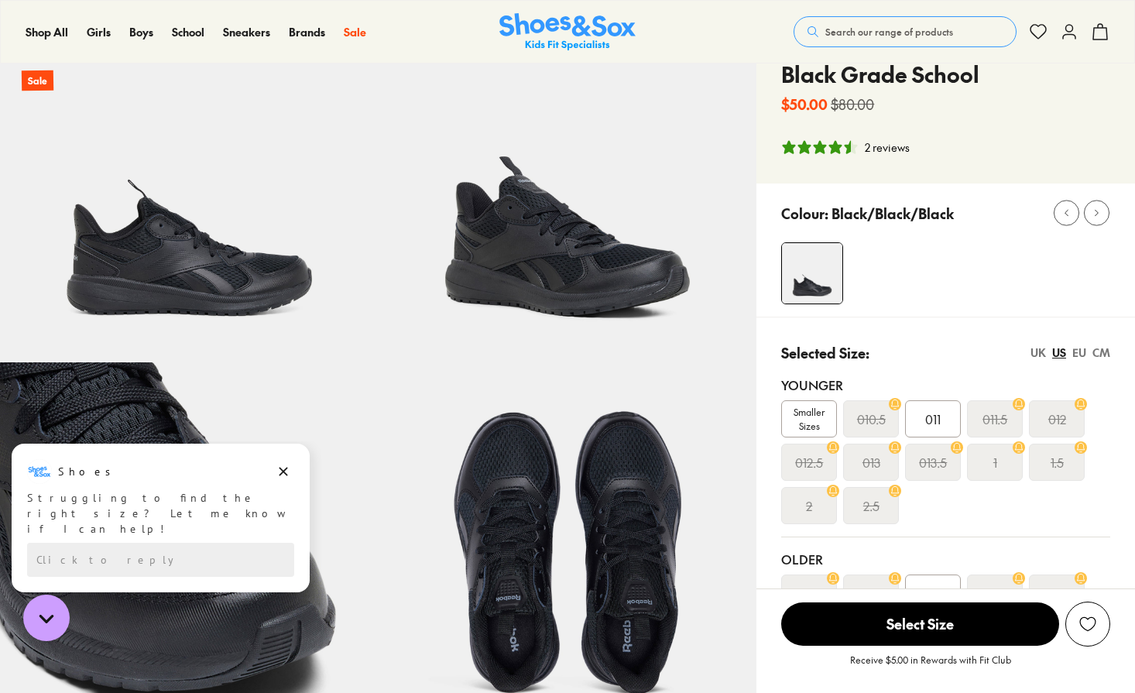
scroll to position [112, 0]
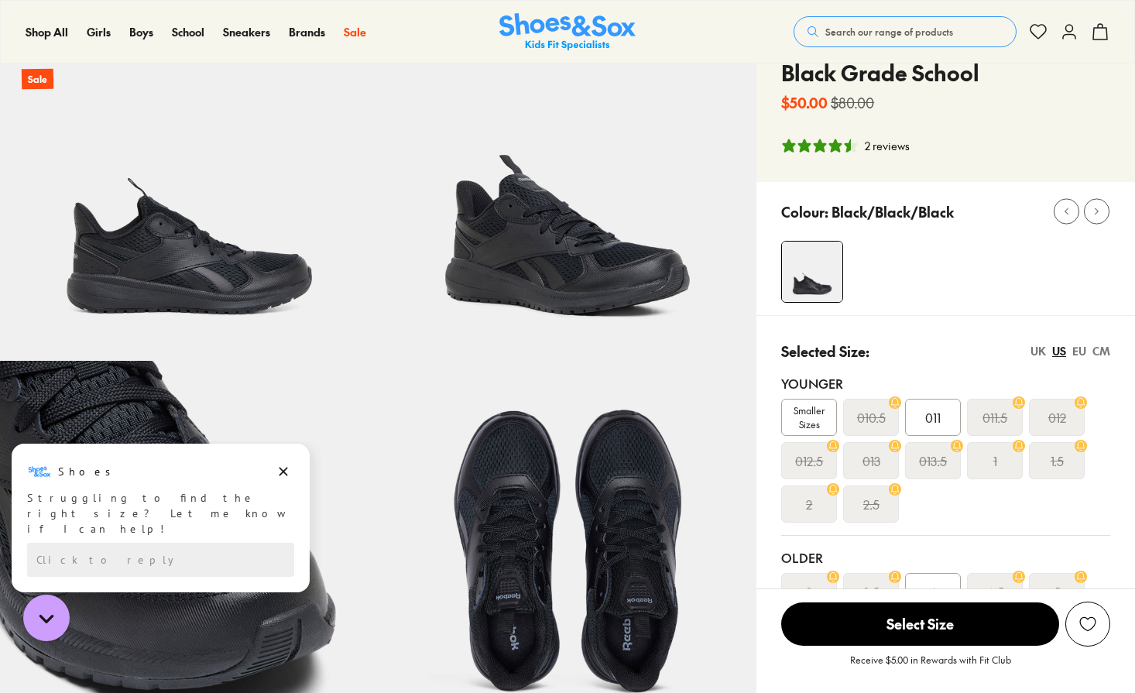
click at [1040, 348] on div "UK" at bounding box center [1037, 351] width 15 height 16
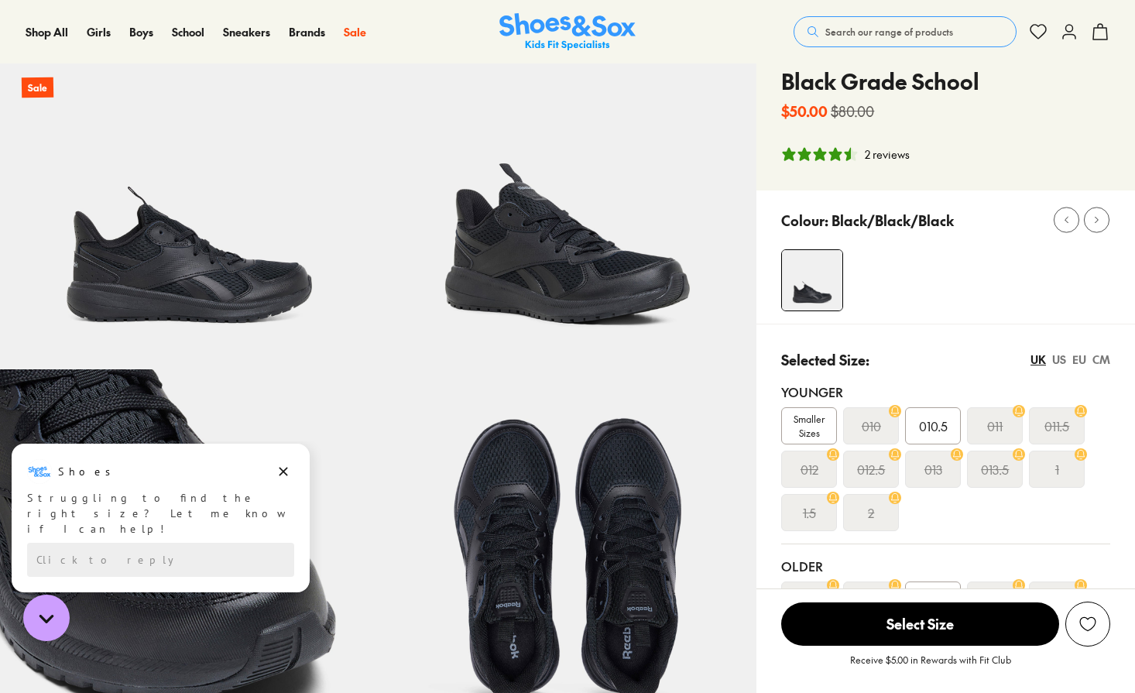
scroll to position [98, 0]
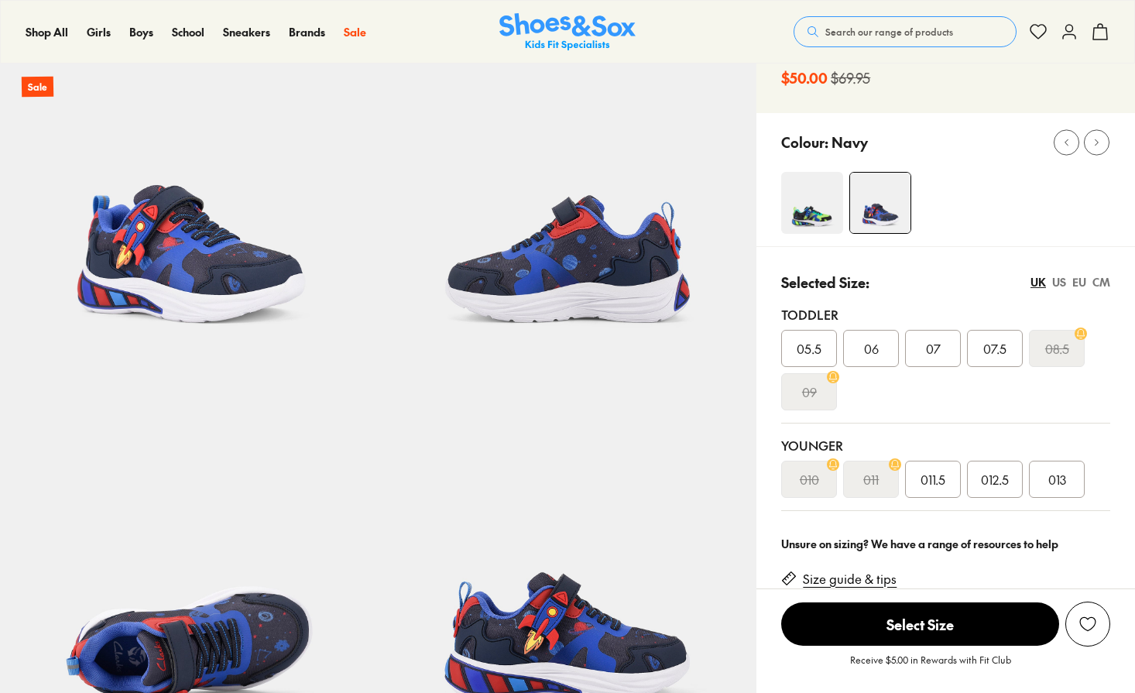
scroll to position [104, 0]
select select "*"
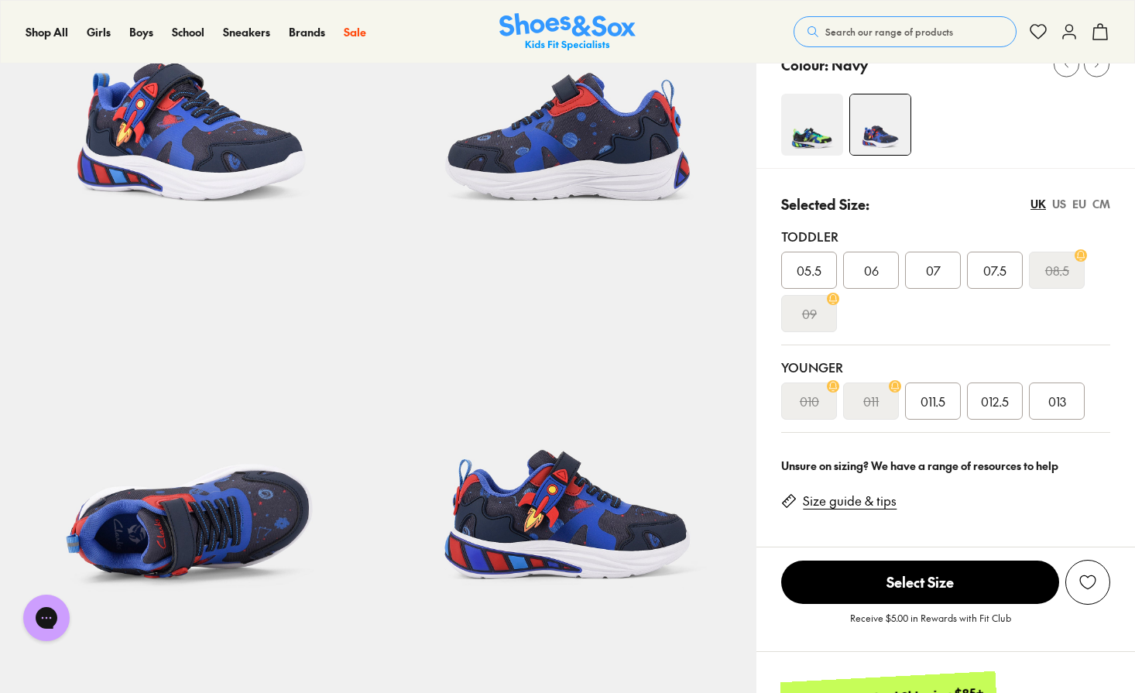
scroll to position [231, 0]
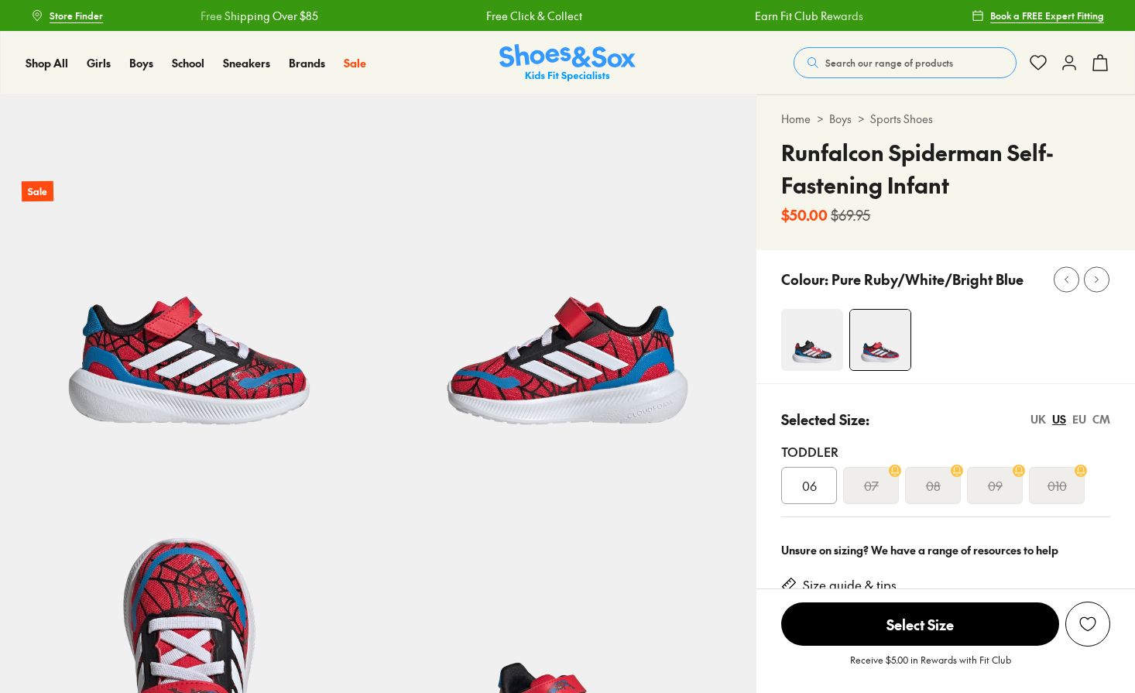
select select "*"
